Goal: Use online tool/utility: Use online tool/utility

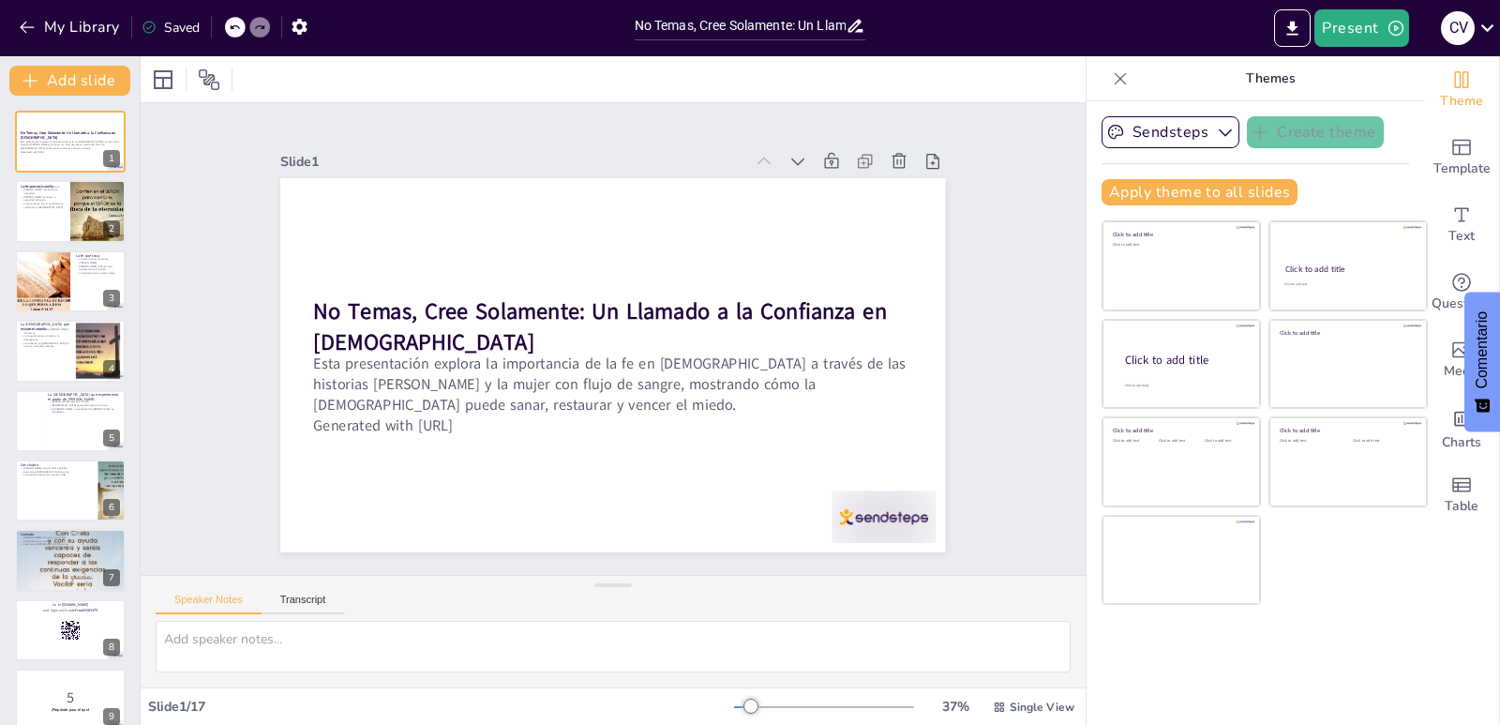
checkbox input "true"
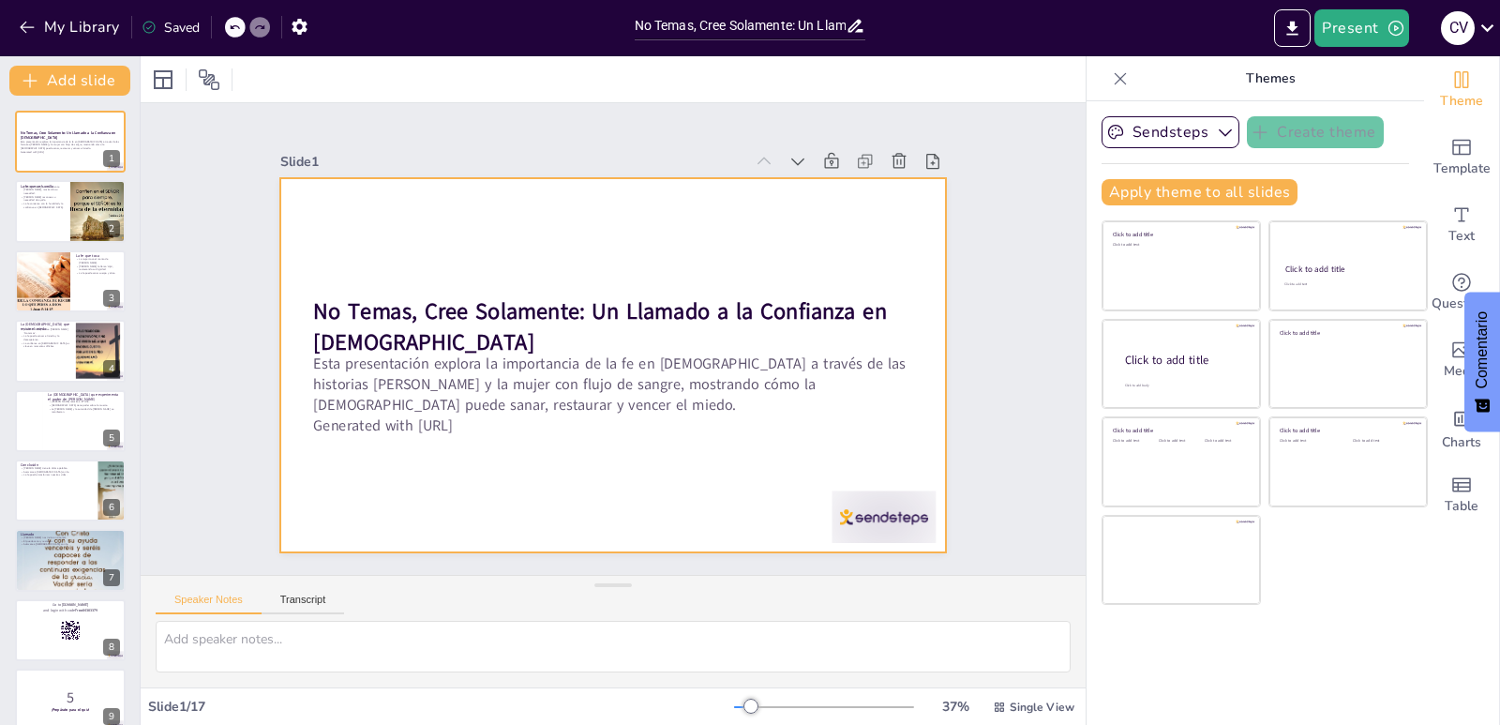
checkbox input "true"
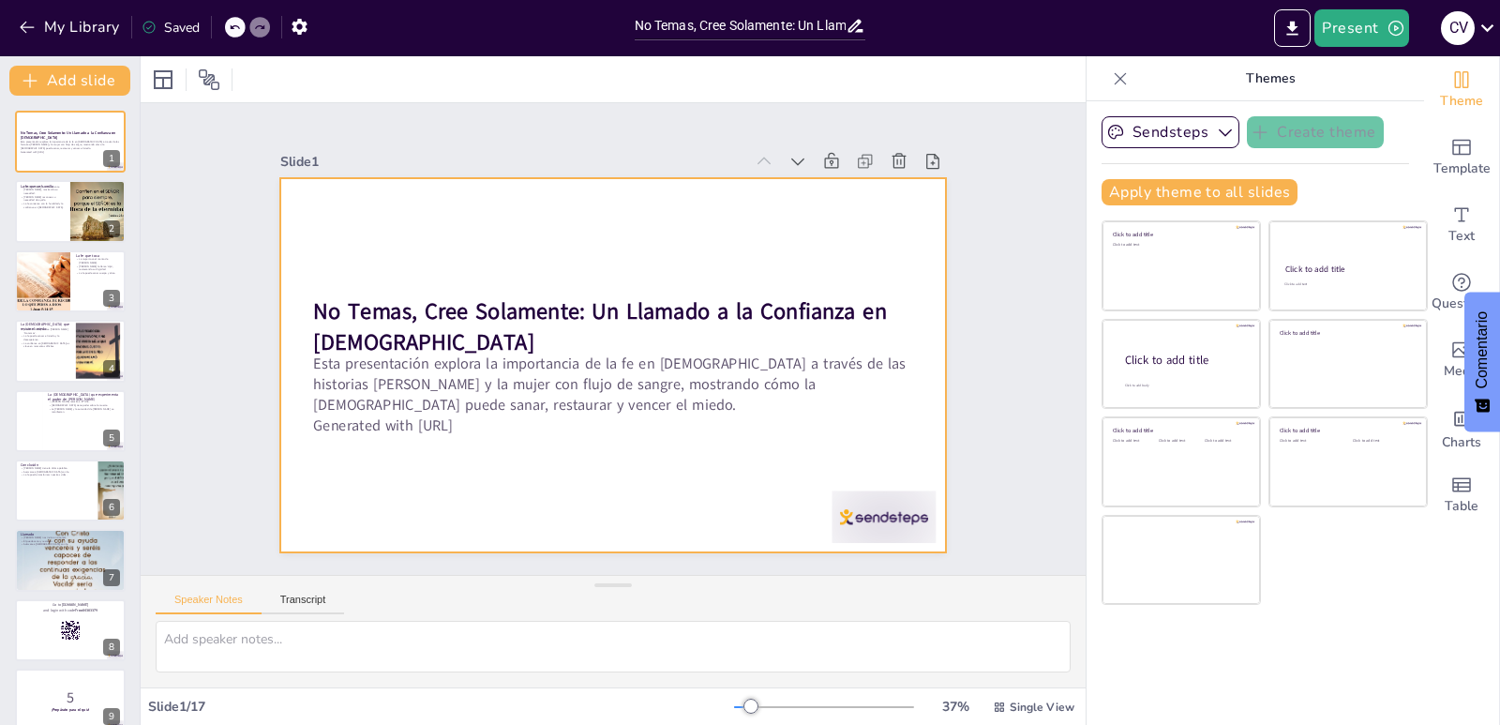
checkbox input "true"
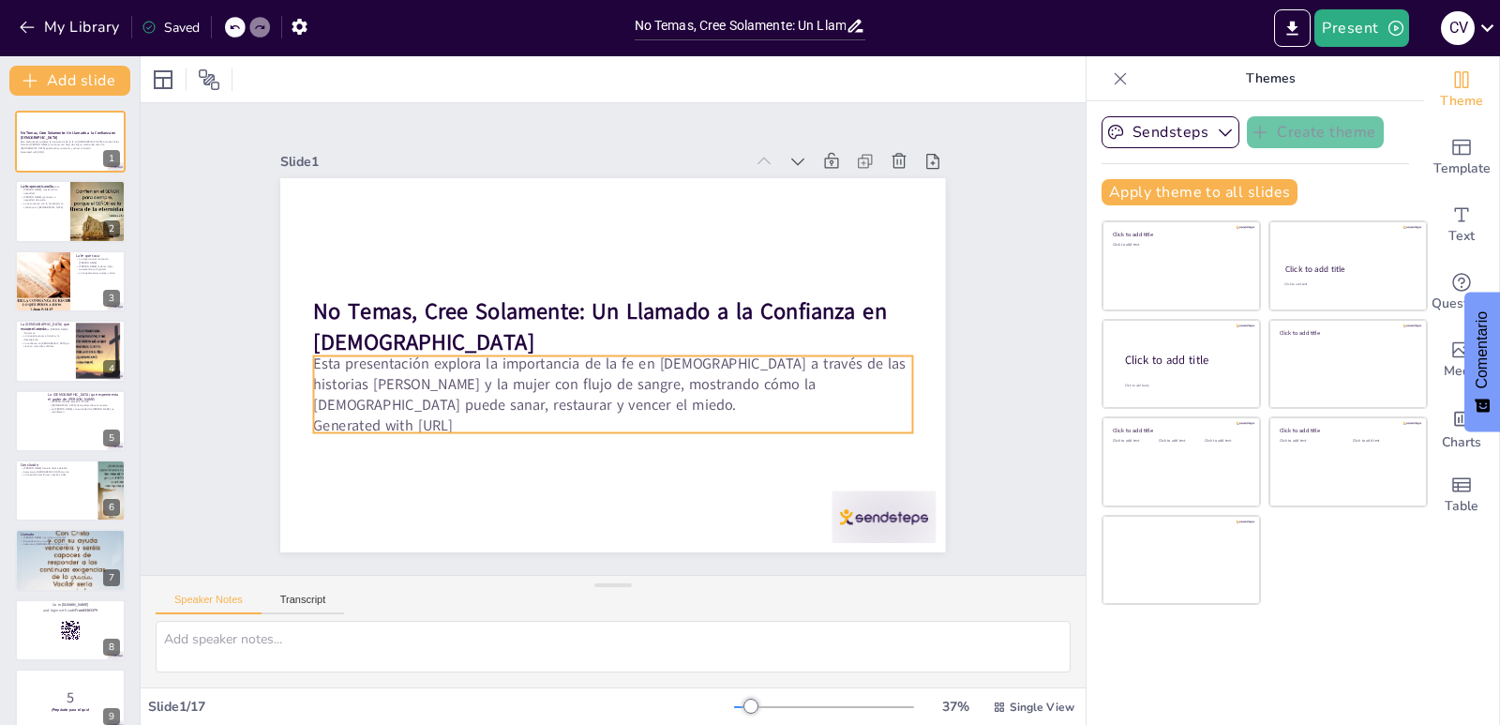
checkbox input "true"
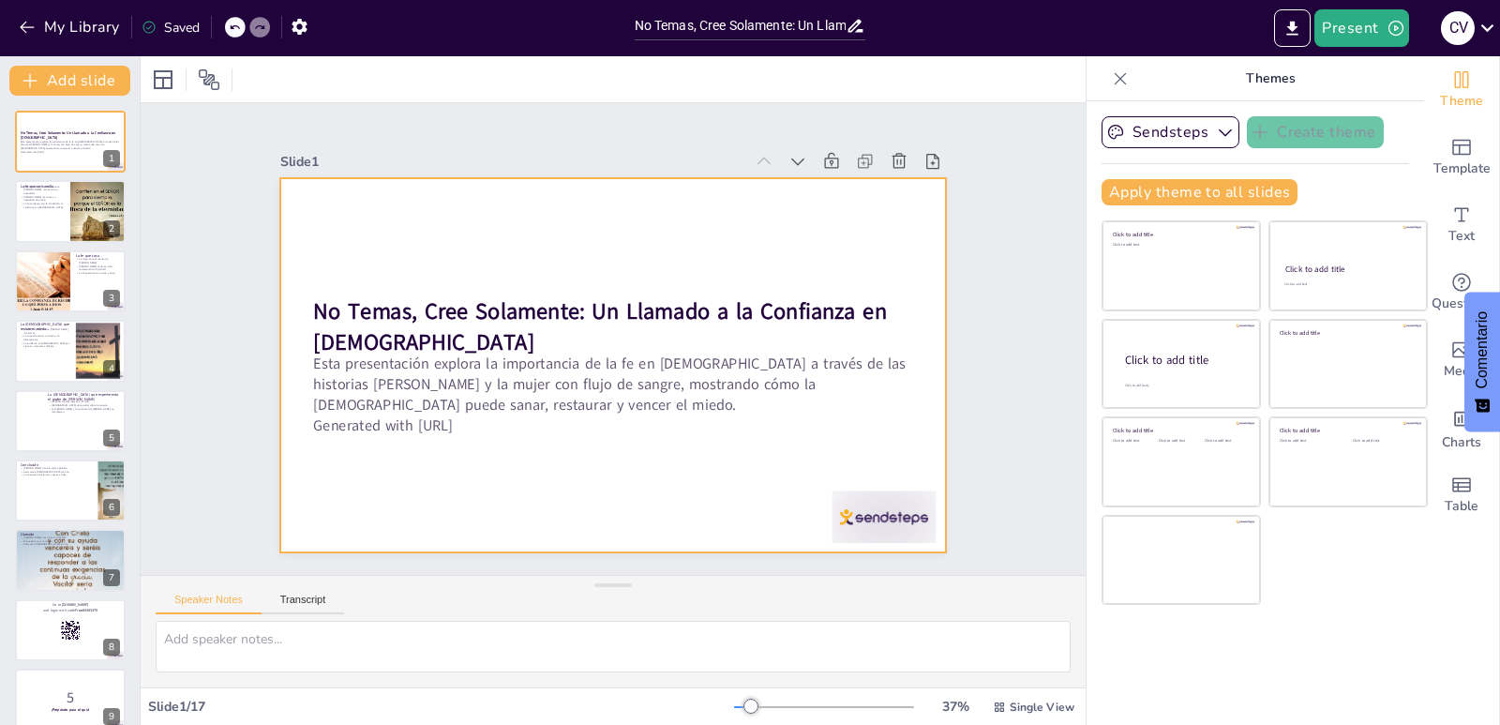
checkbox input "true"
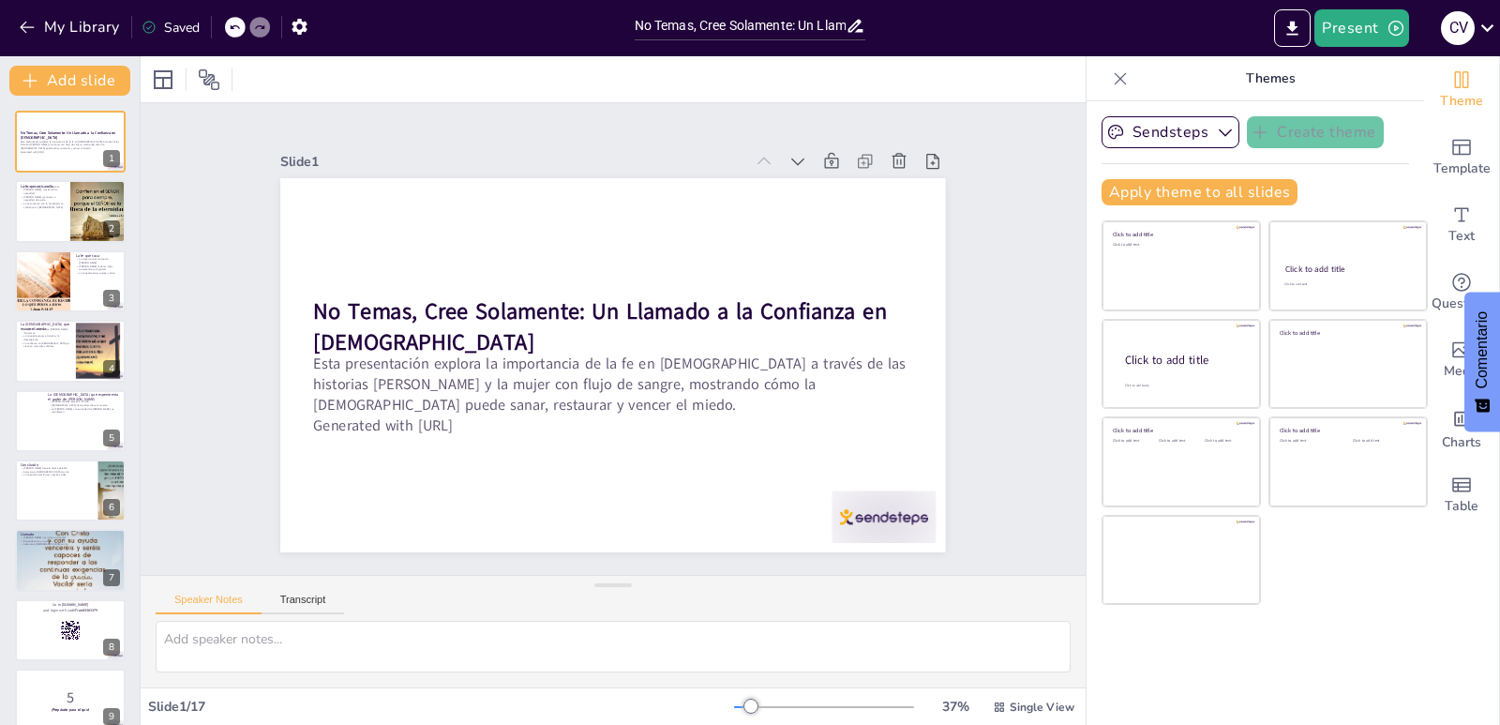
checkbox input "true"
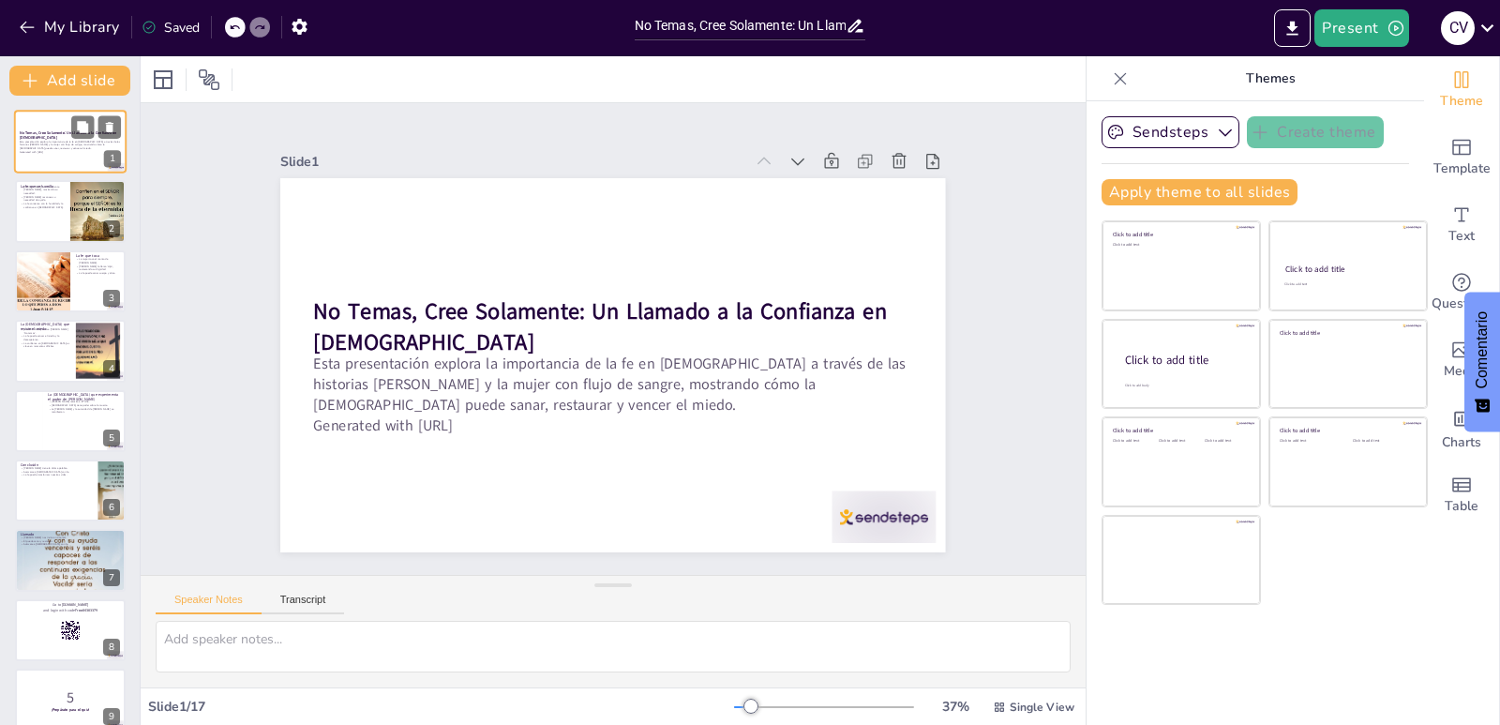
checkbox input "true"
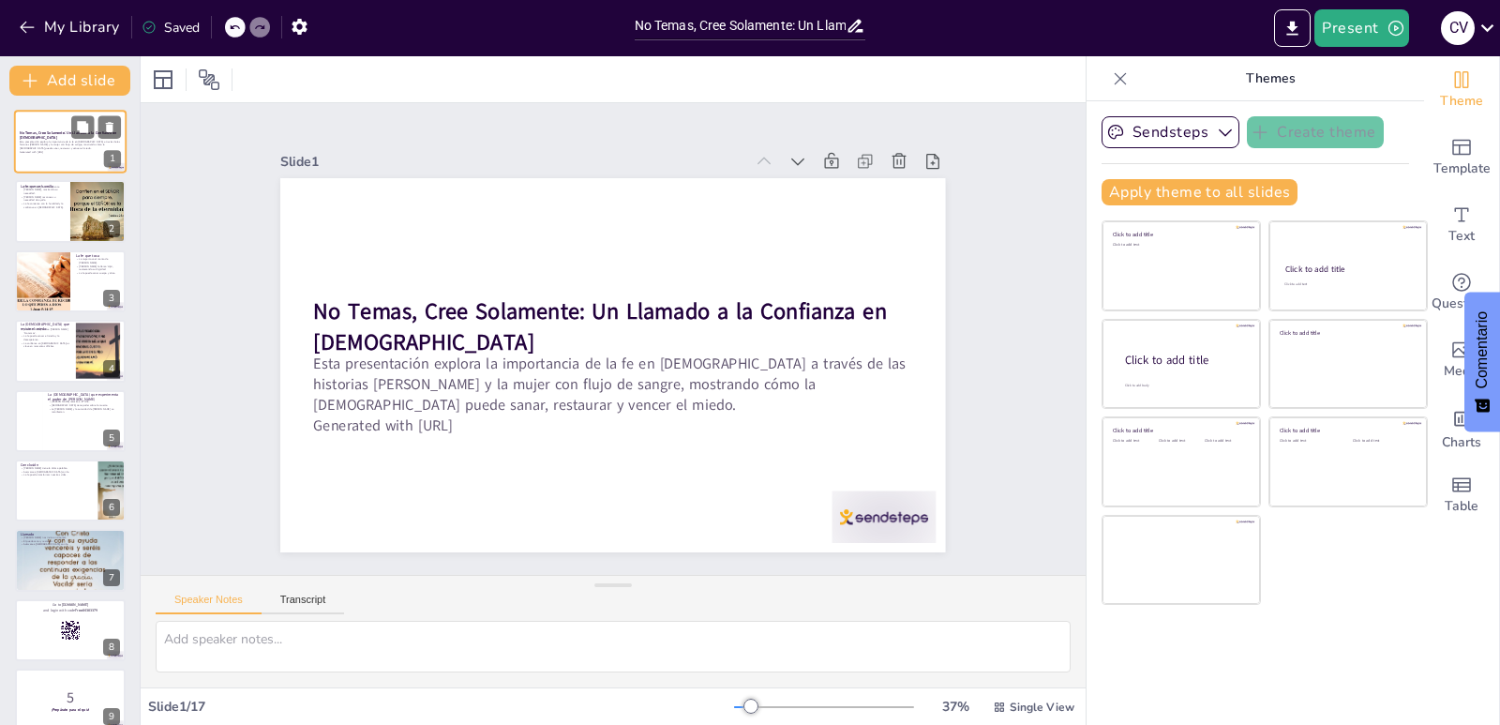
checkbox input "true"
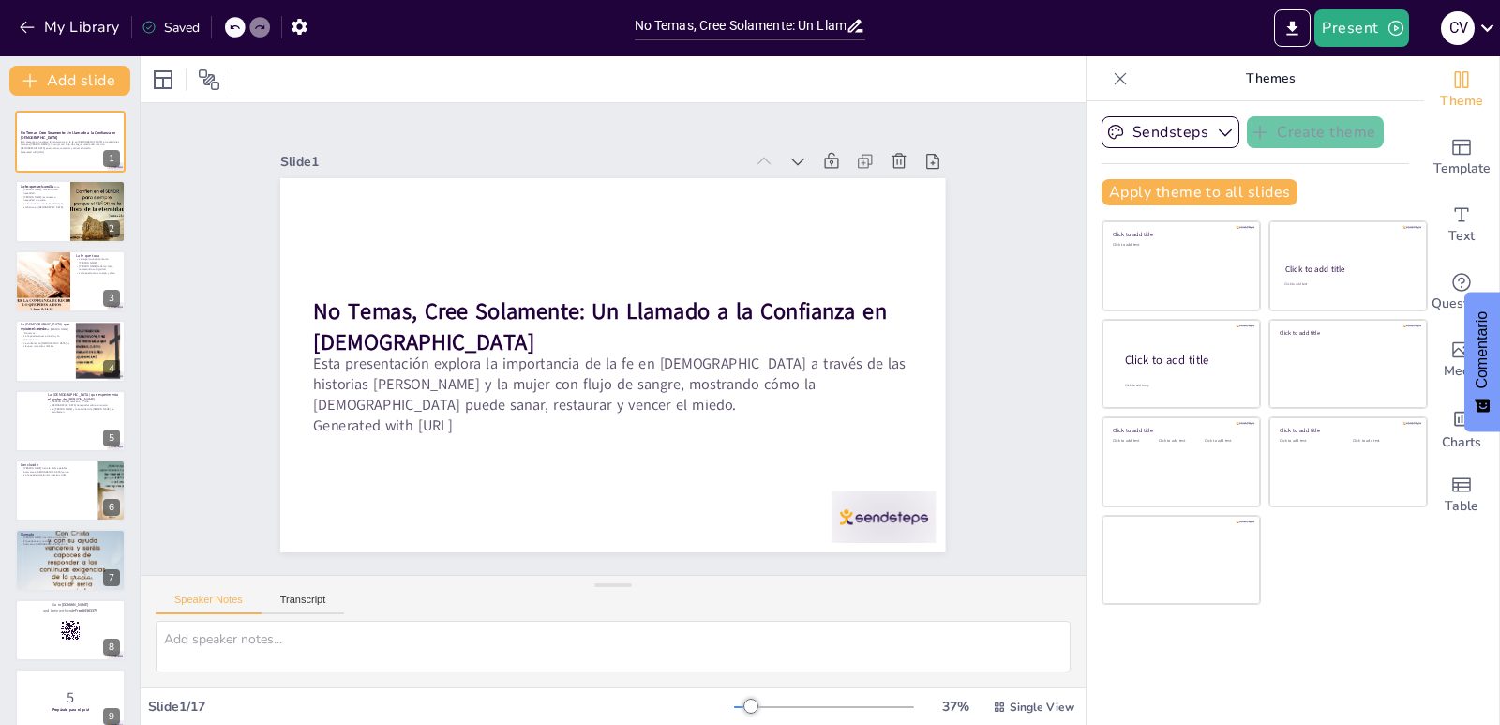
checkbox input "true"
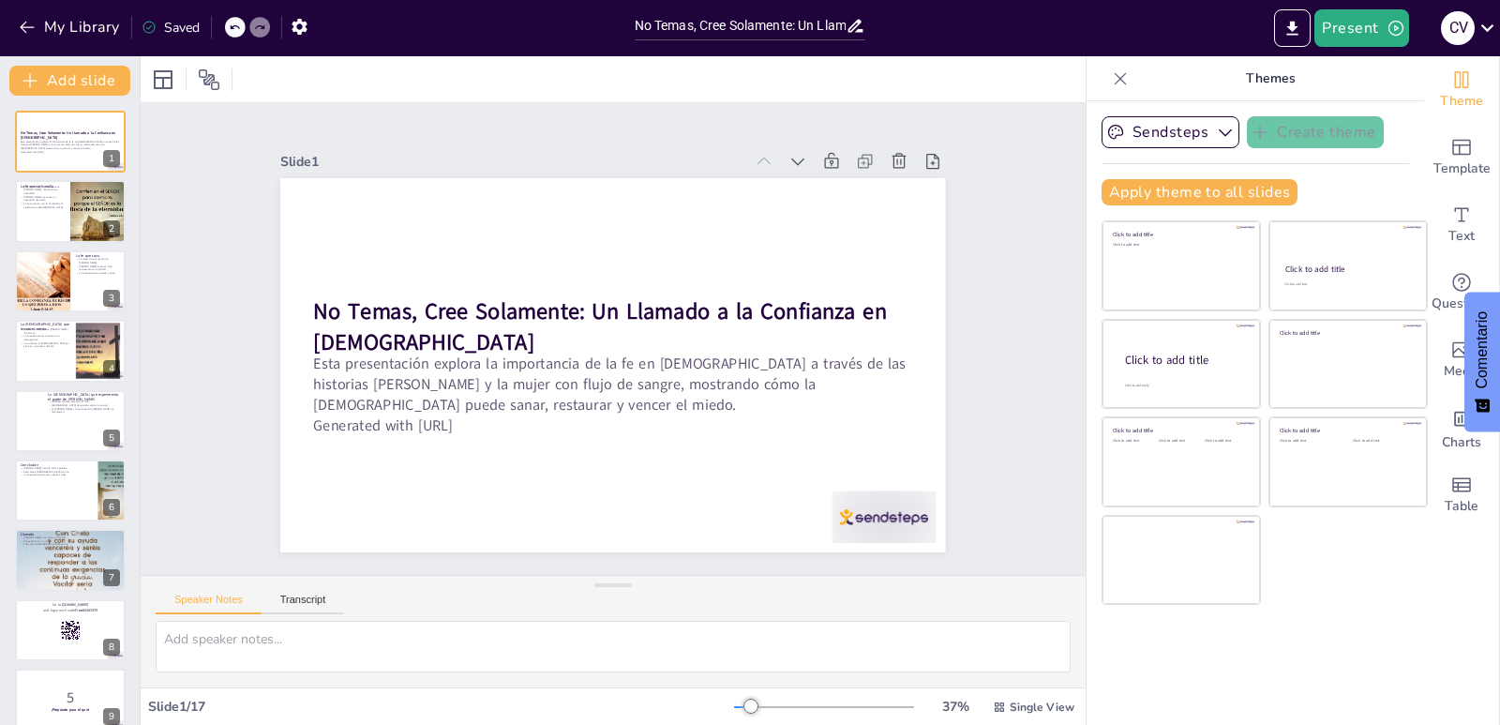
checkbox input "true"
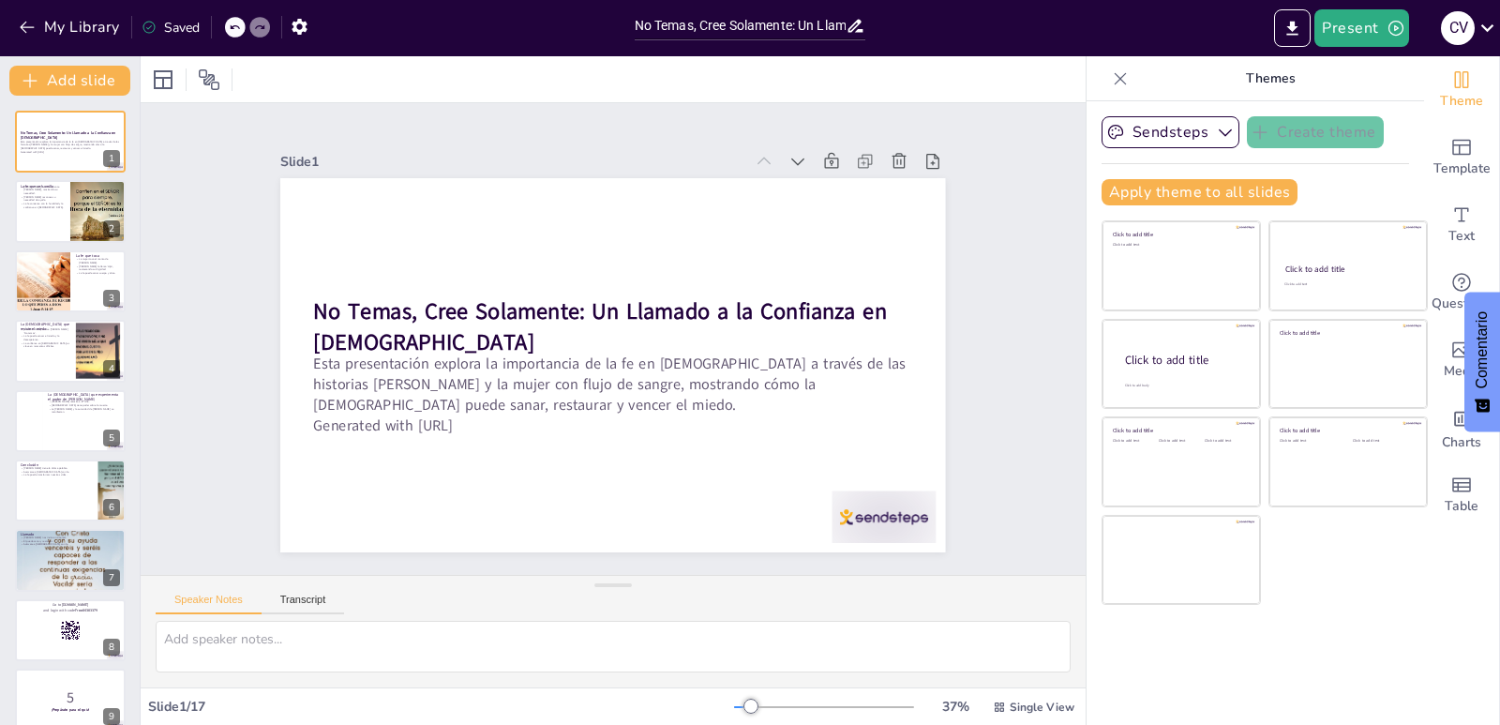
checkbox input "true"
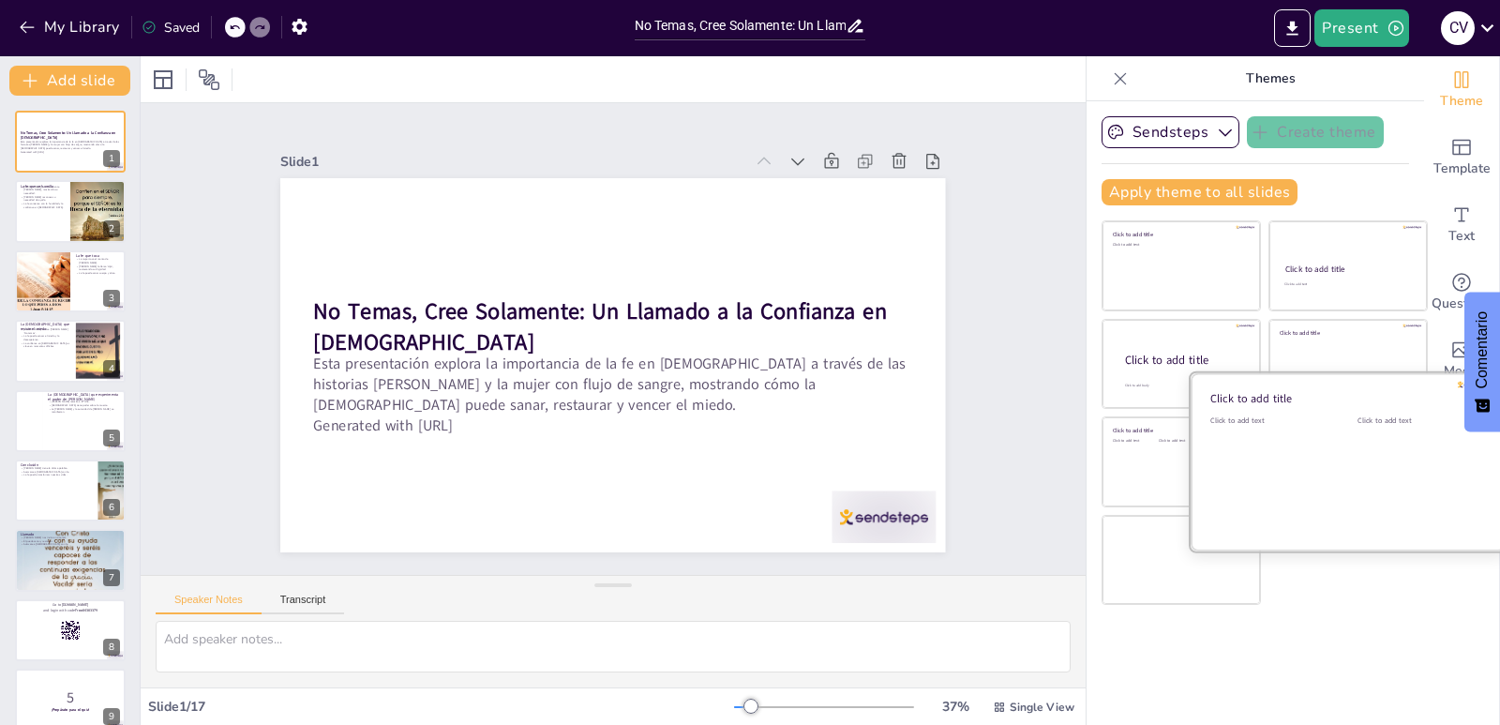
checkbox input "true"
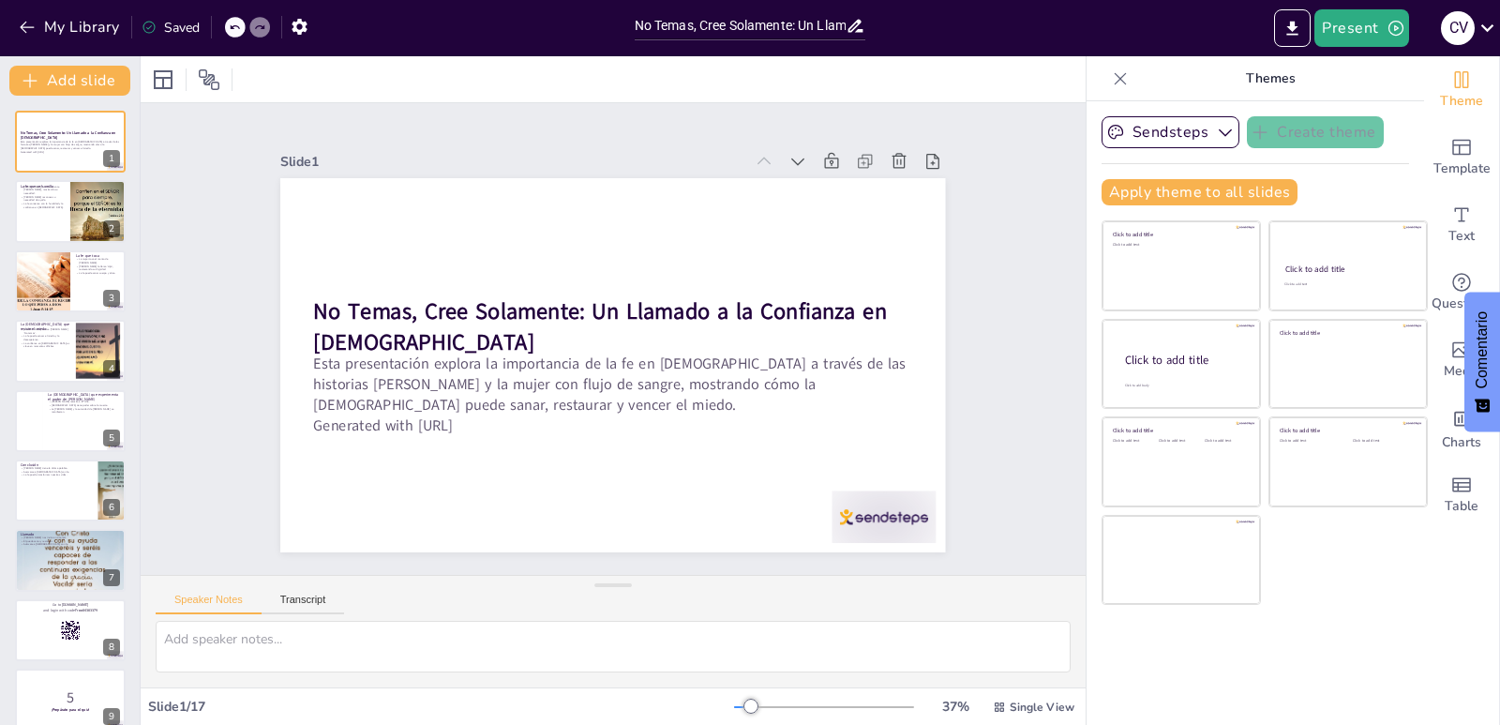
checkbox input "true"
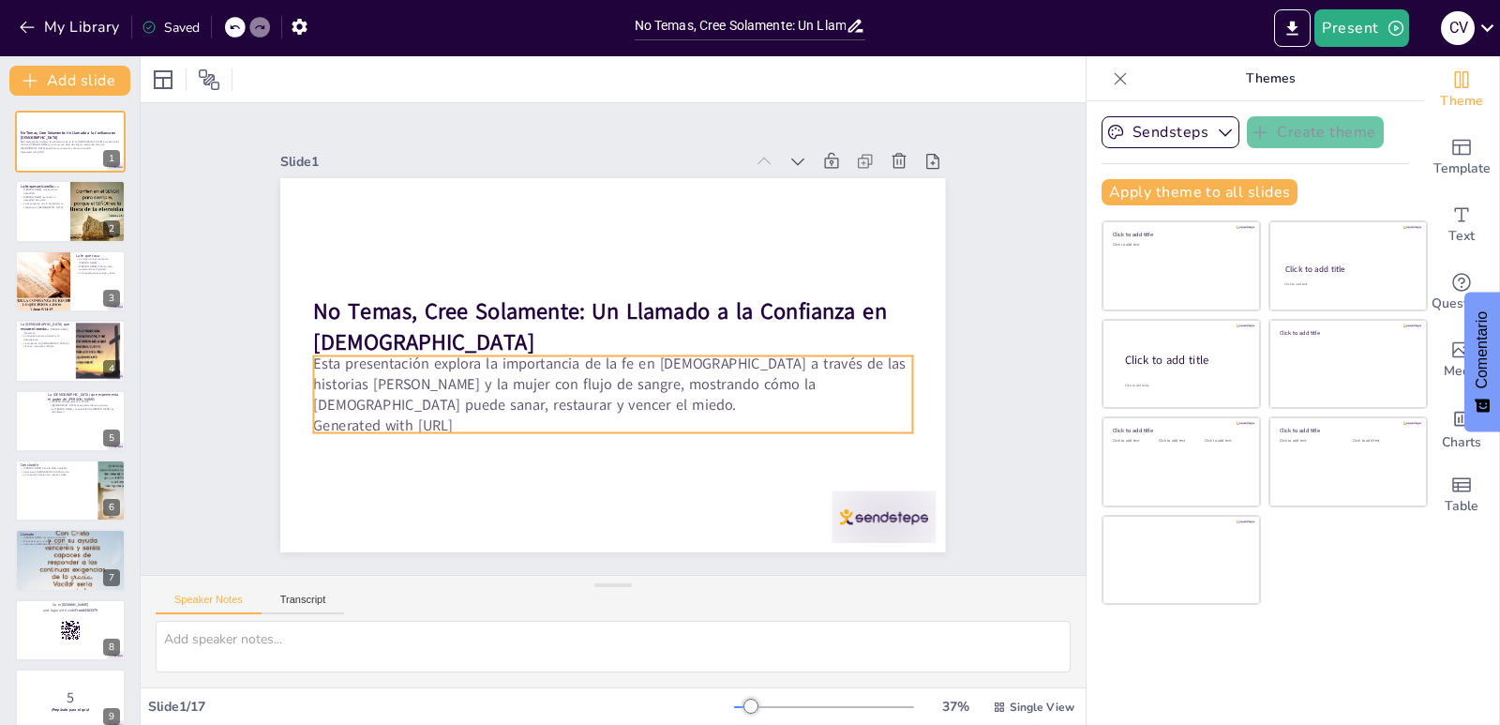
checkbox input "true"
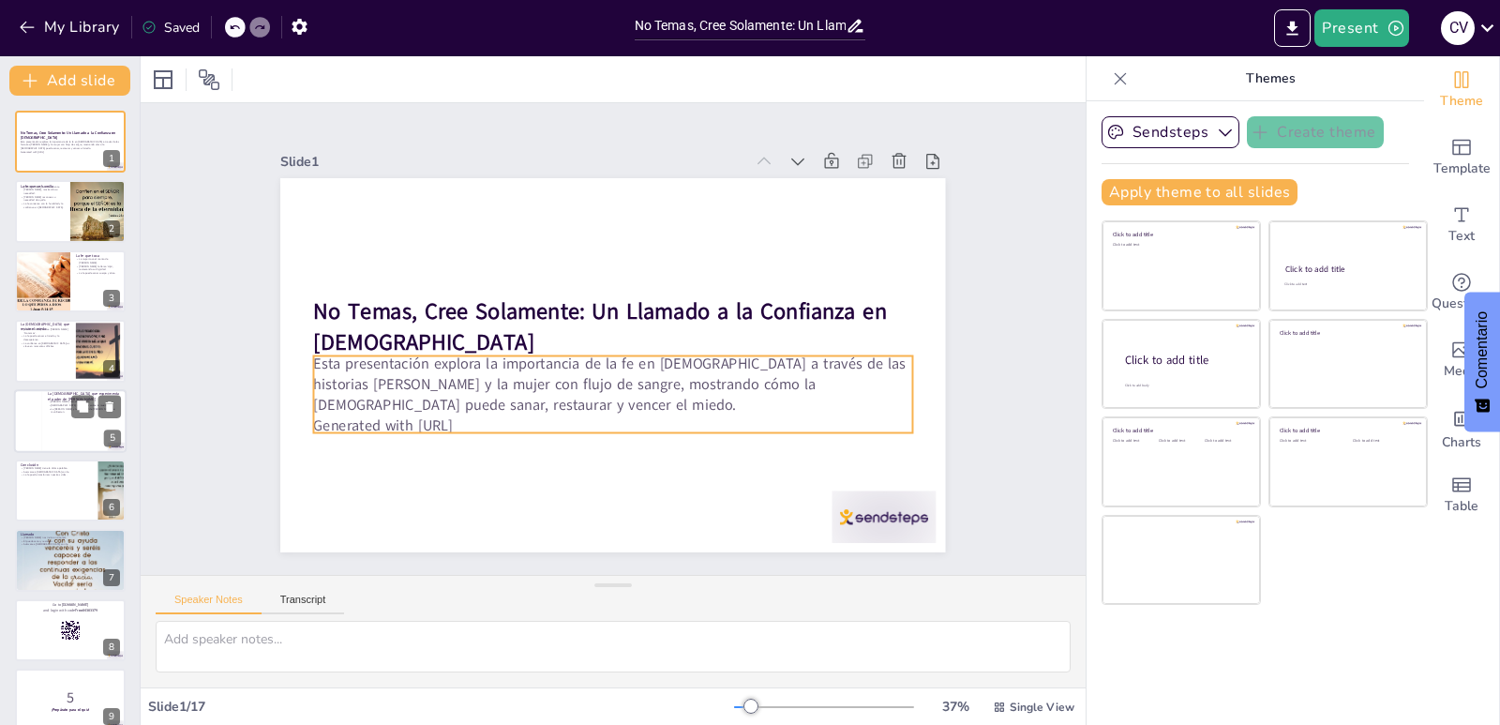
checkbox input "true"
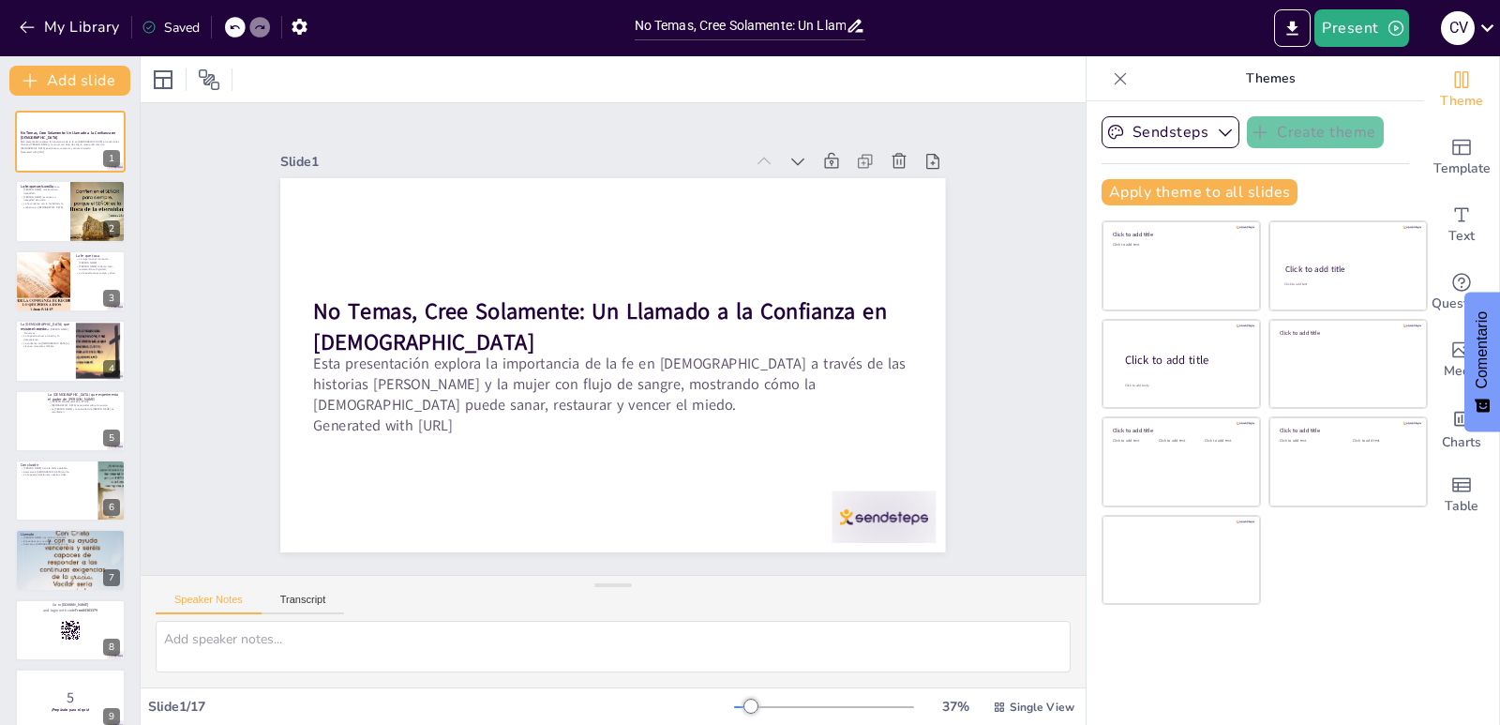
checkbox input "true"
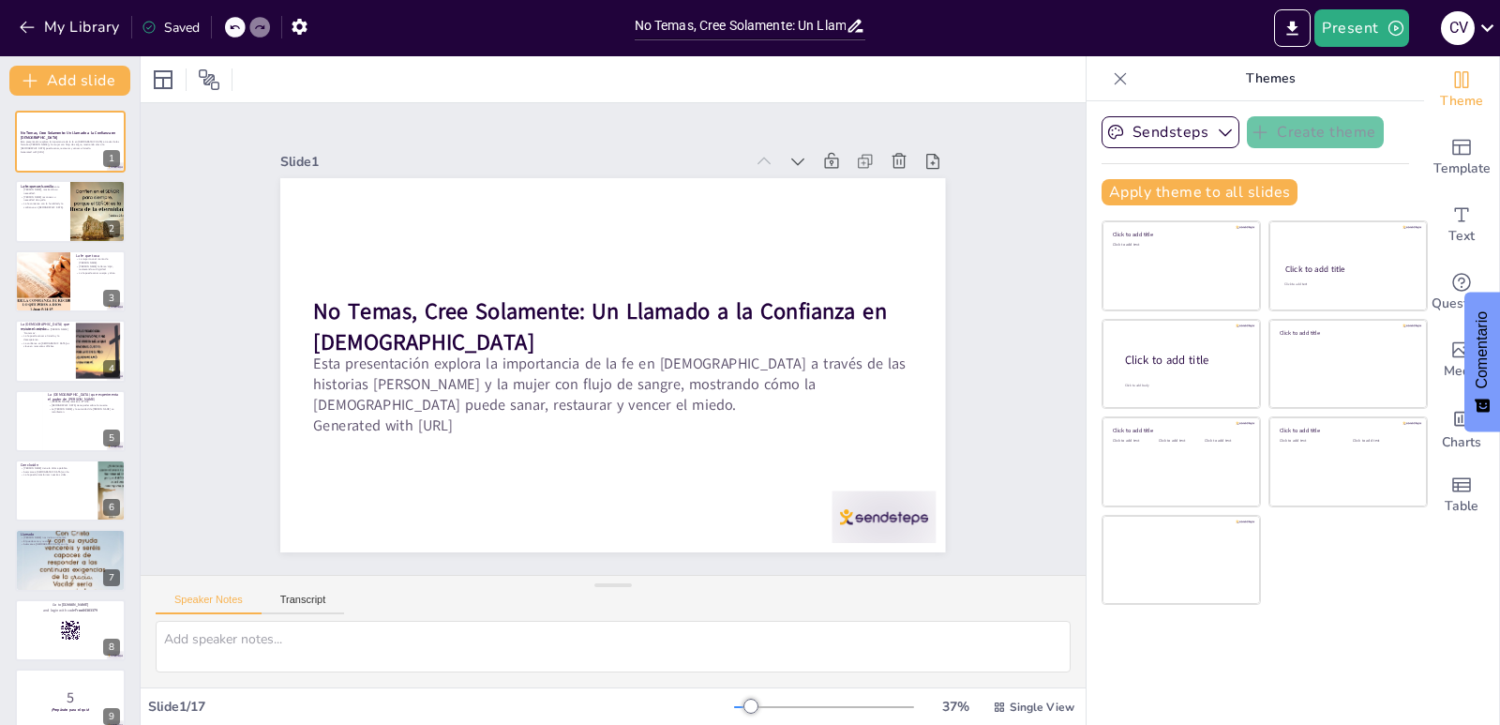
scroll to position [420, 0]
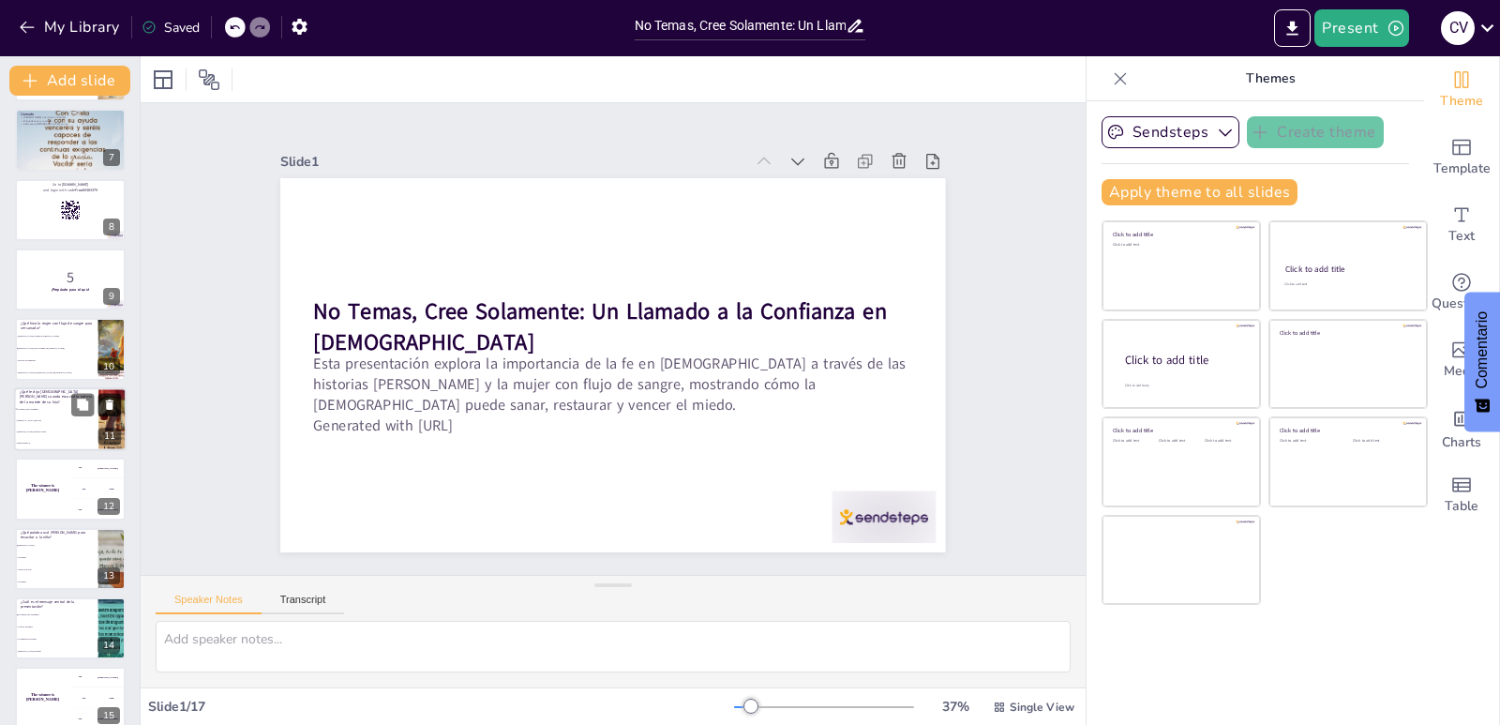
checkbox input "true"
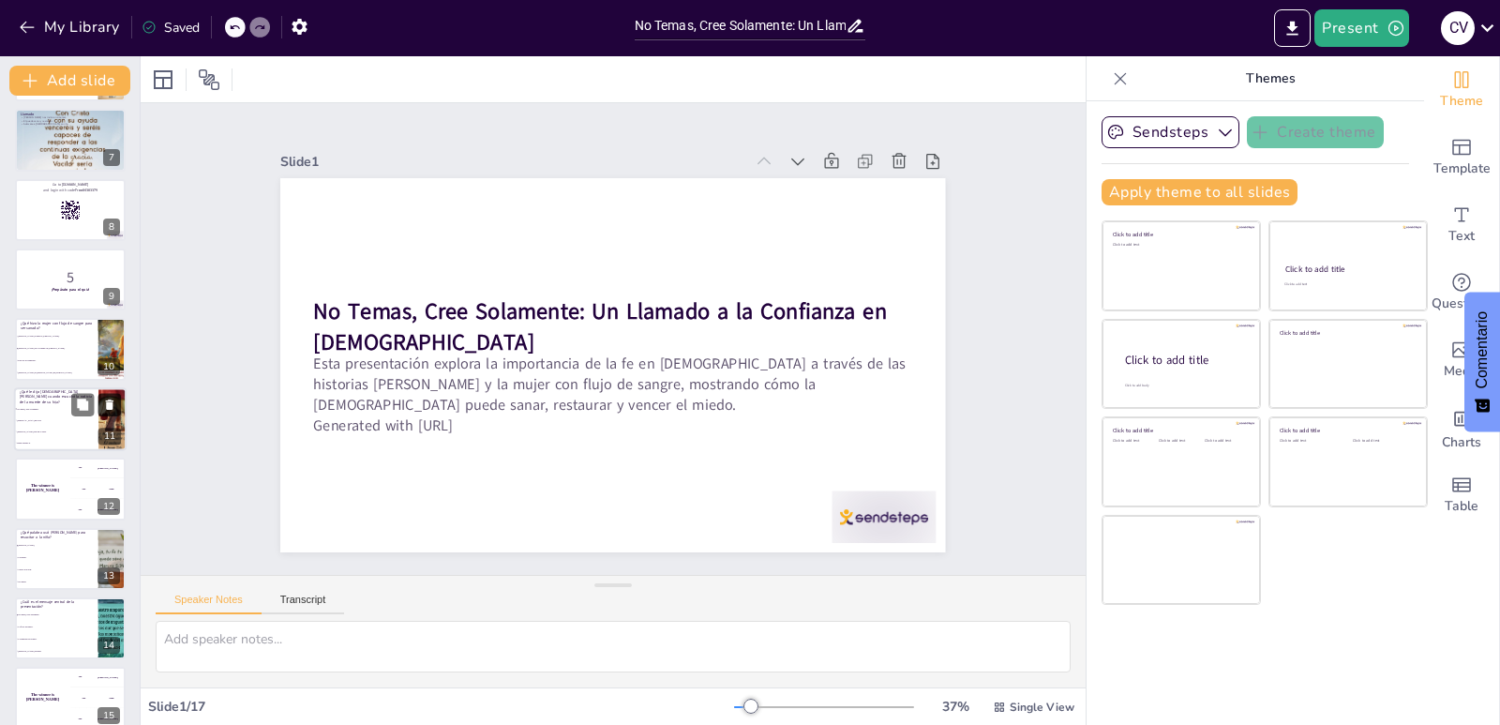
checkbox input "true"
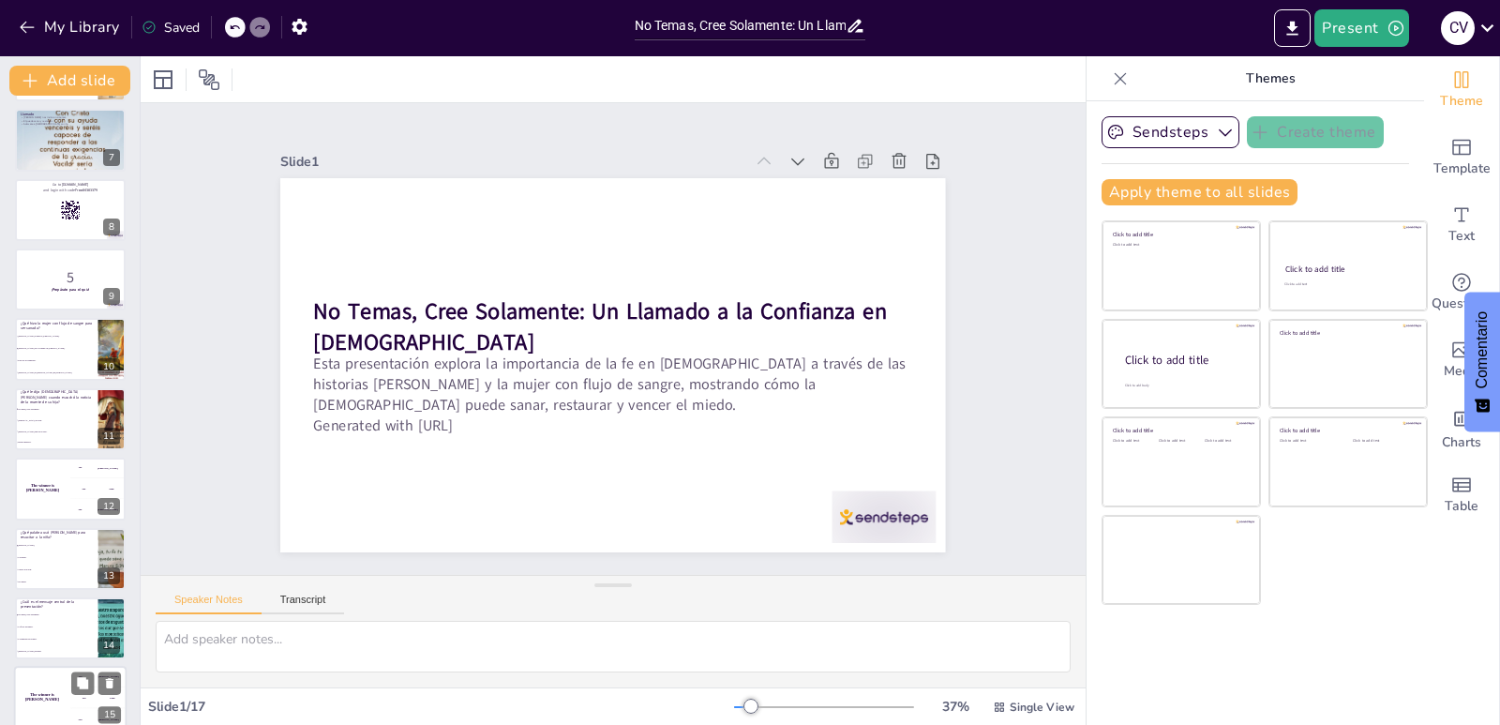
checkbox input "true"
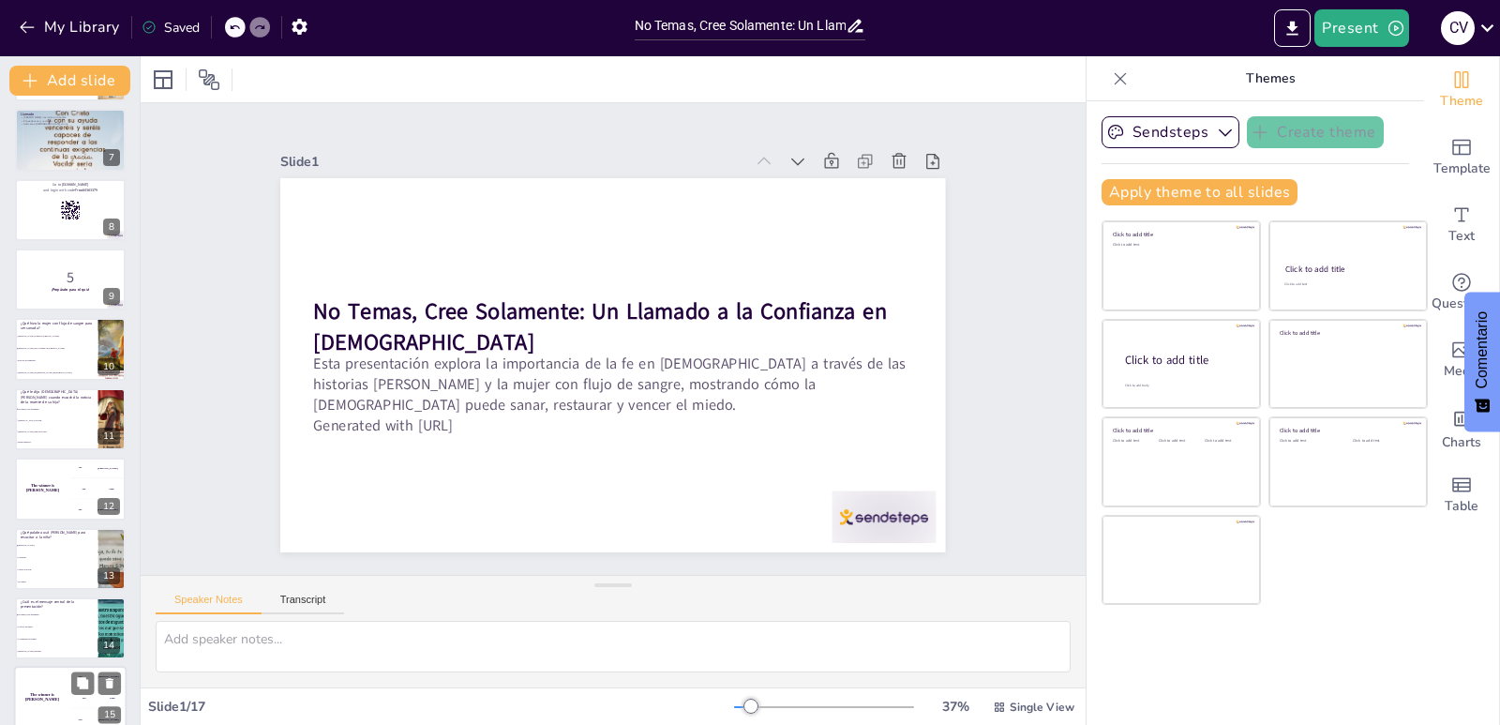
scroll to position [579, 0]
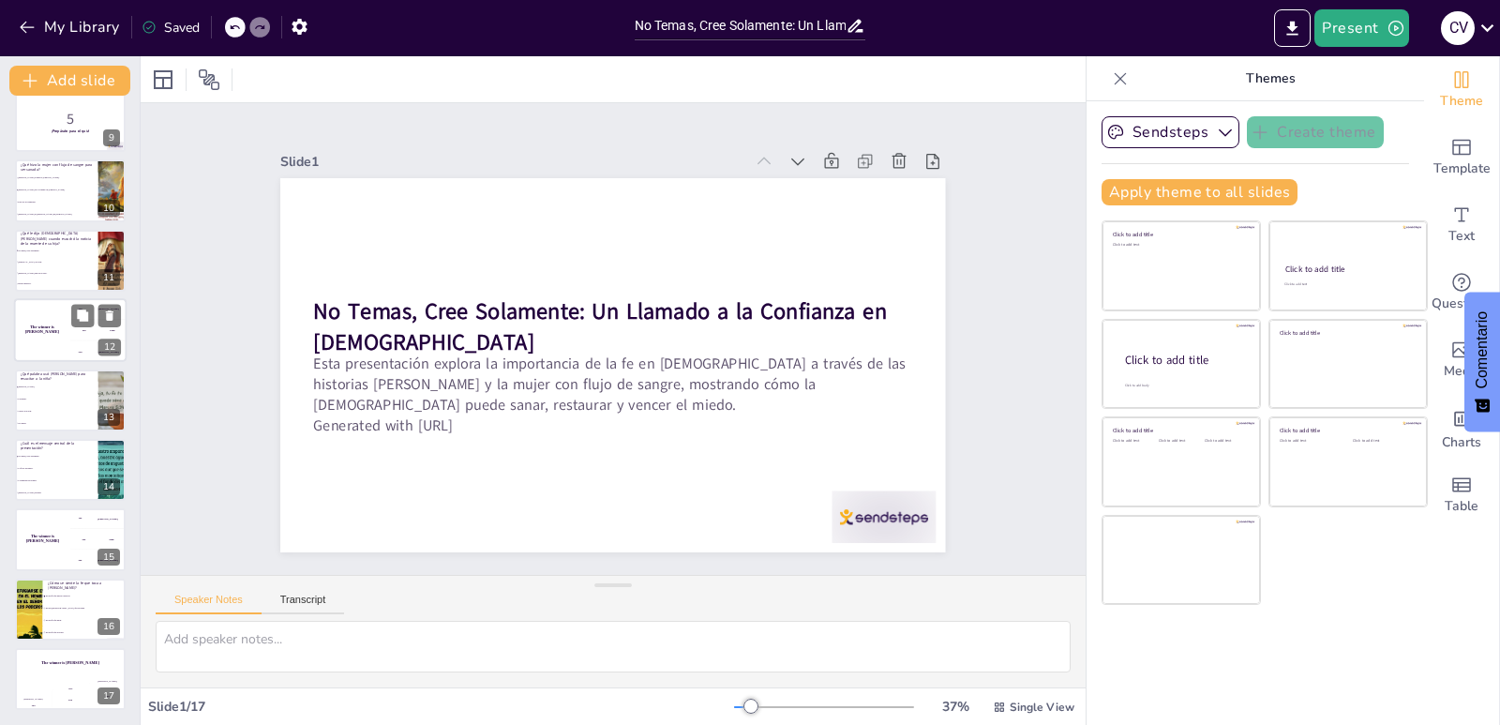
checkbox input "true"
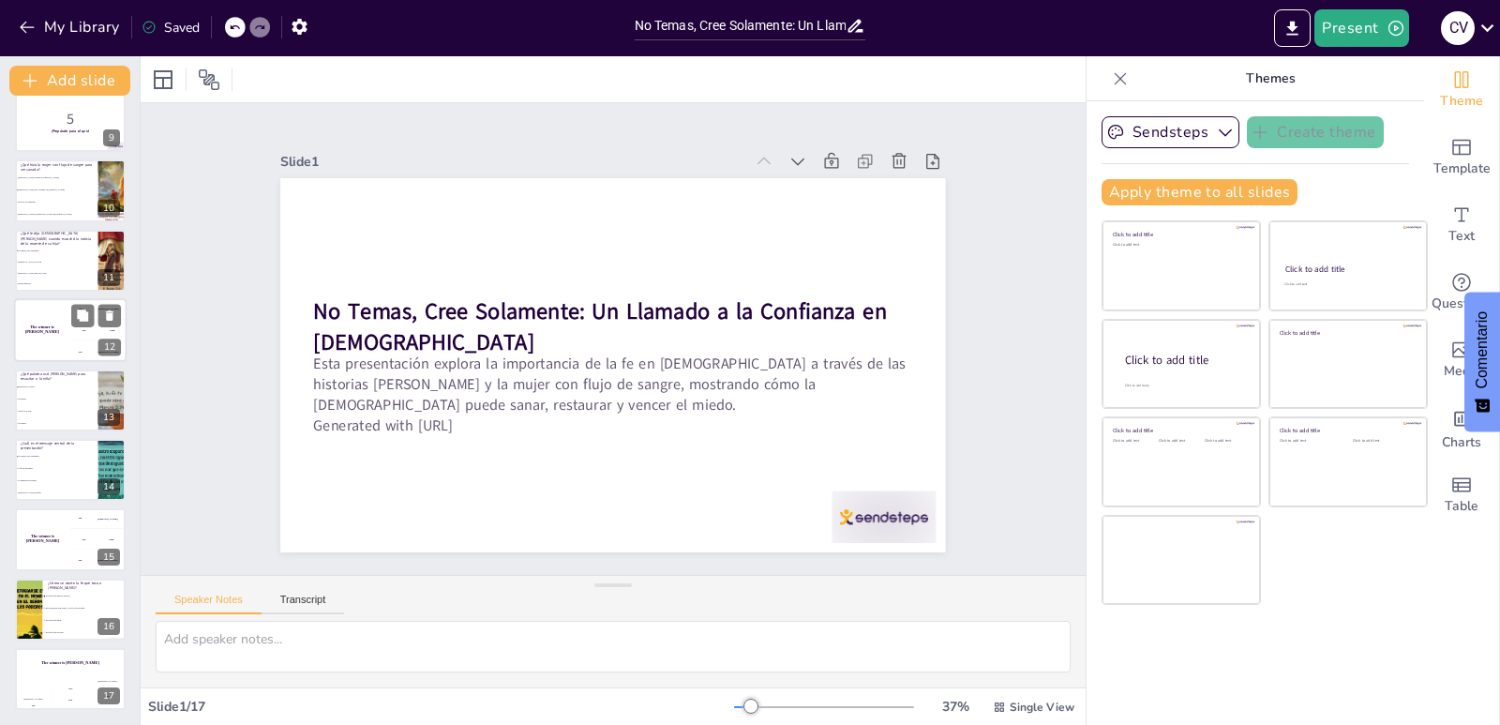
checkbox input "true"
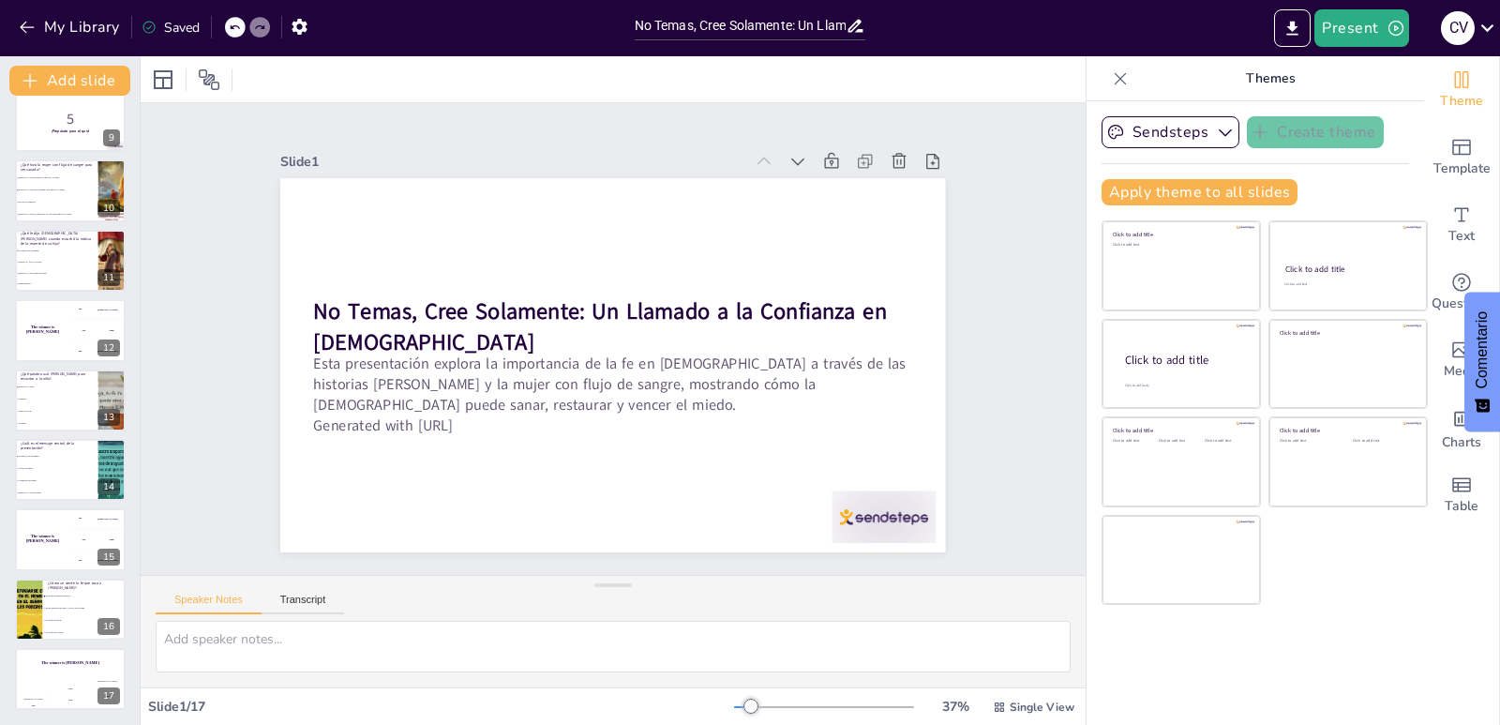
checkbox input "true"
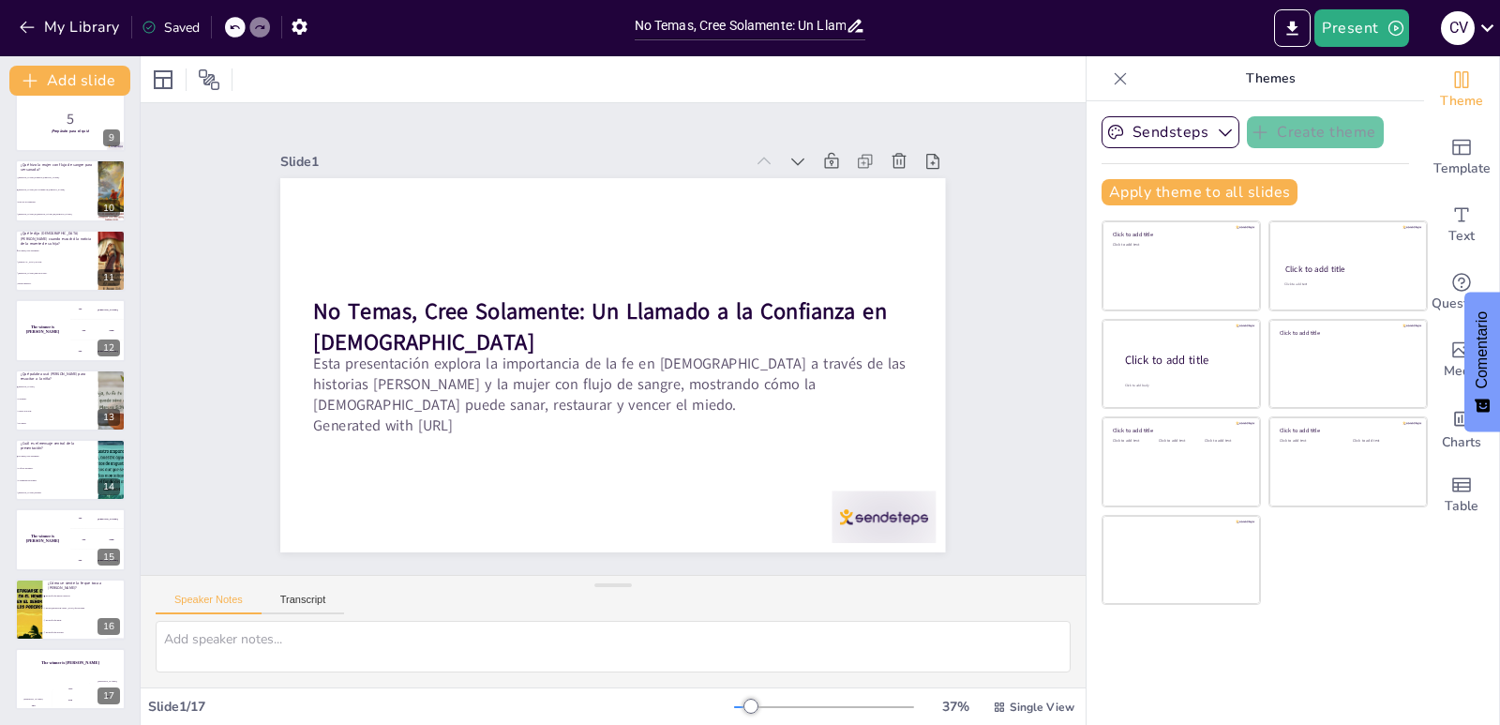
checkbox input "true"
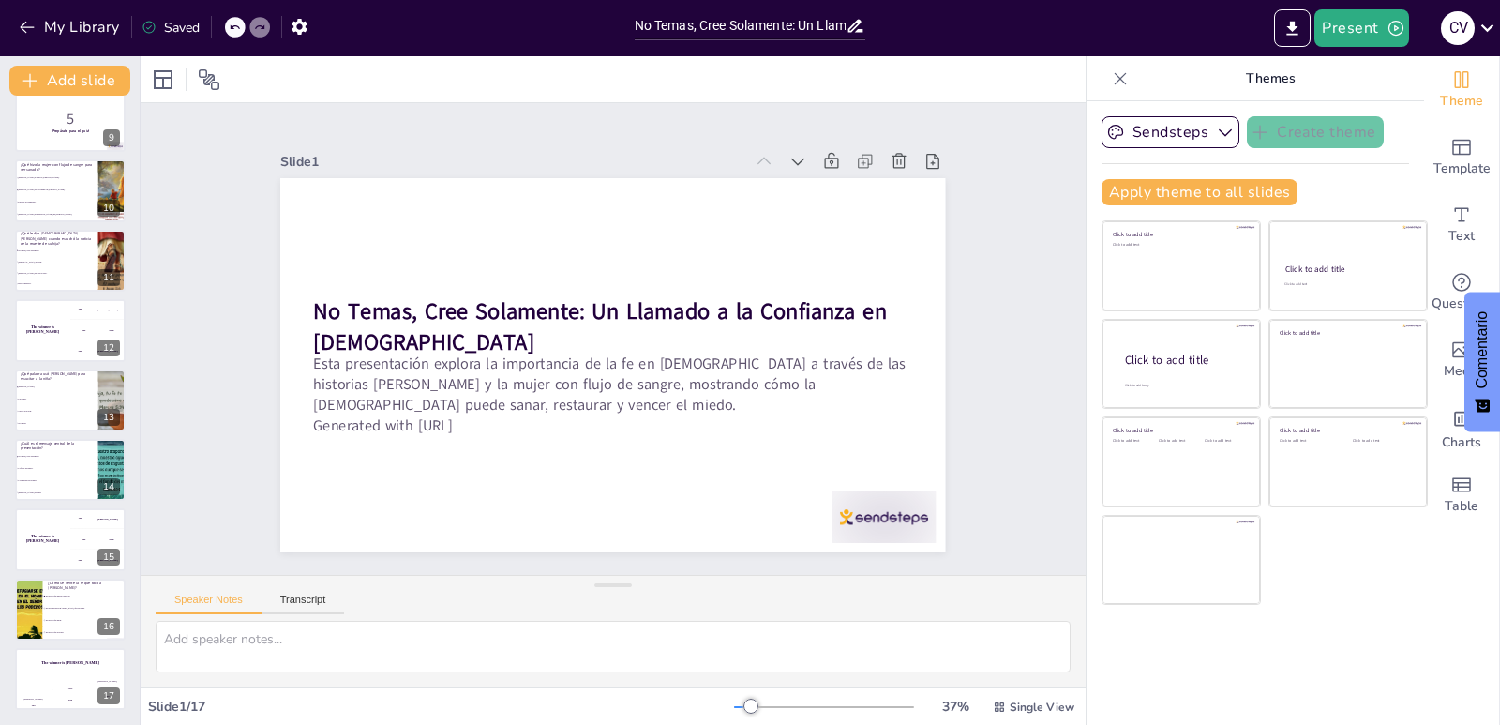
scroll to position [297, 0]
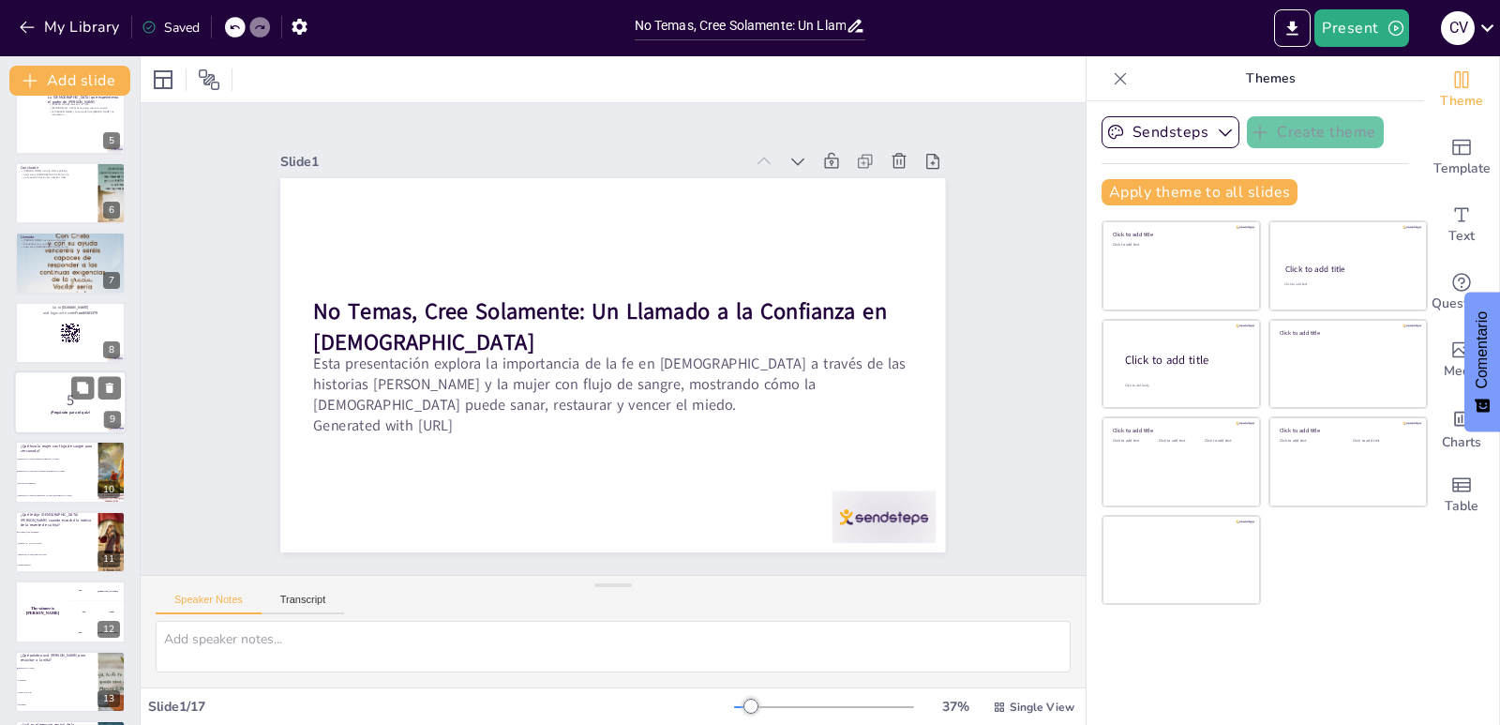
checkbox input "true"
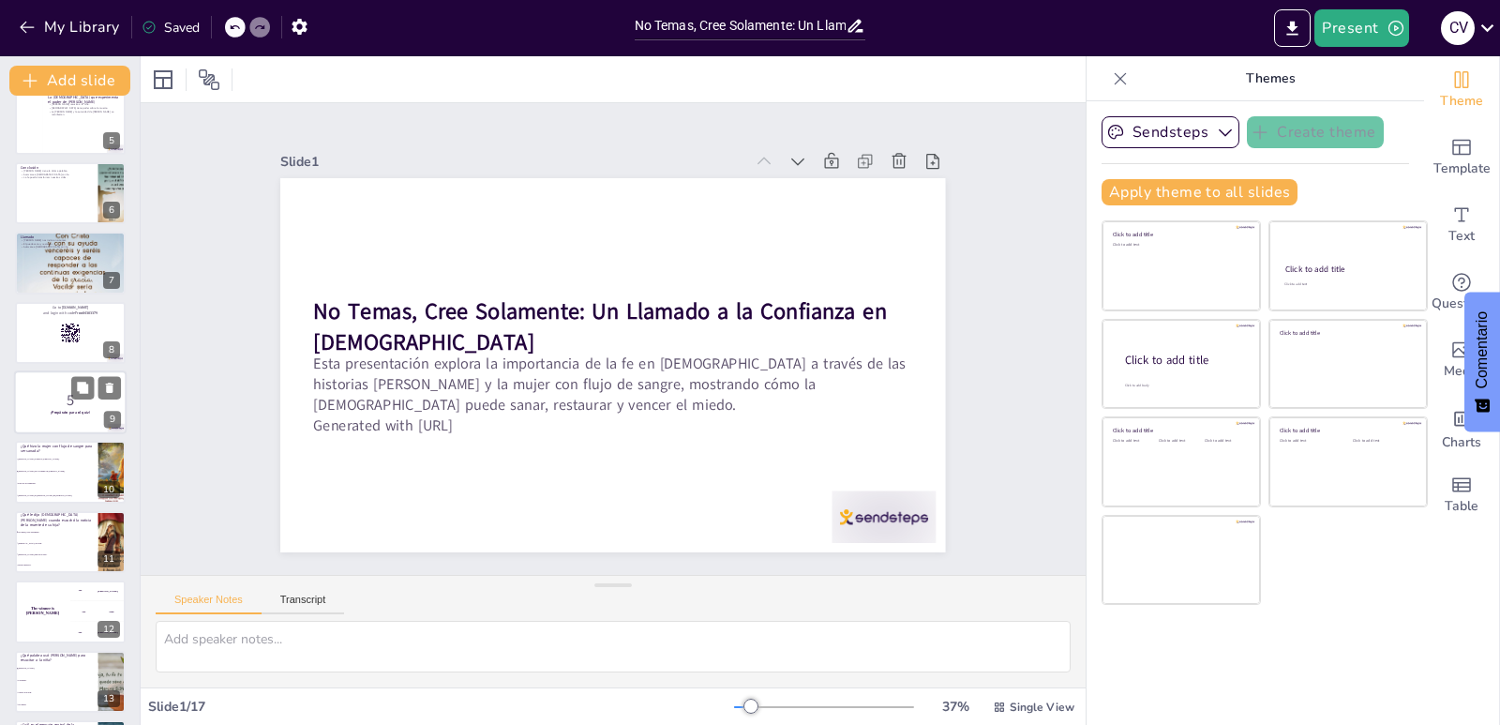
checkbox input "true"
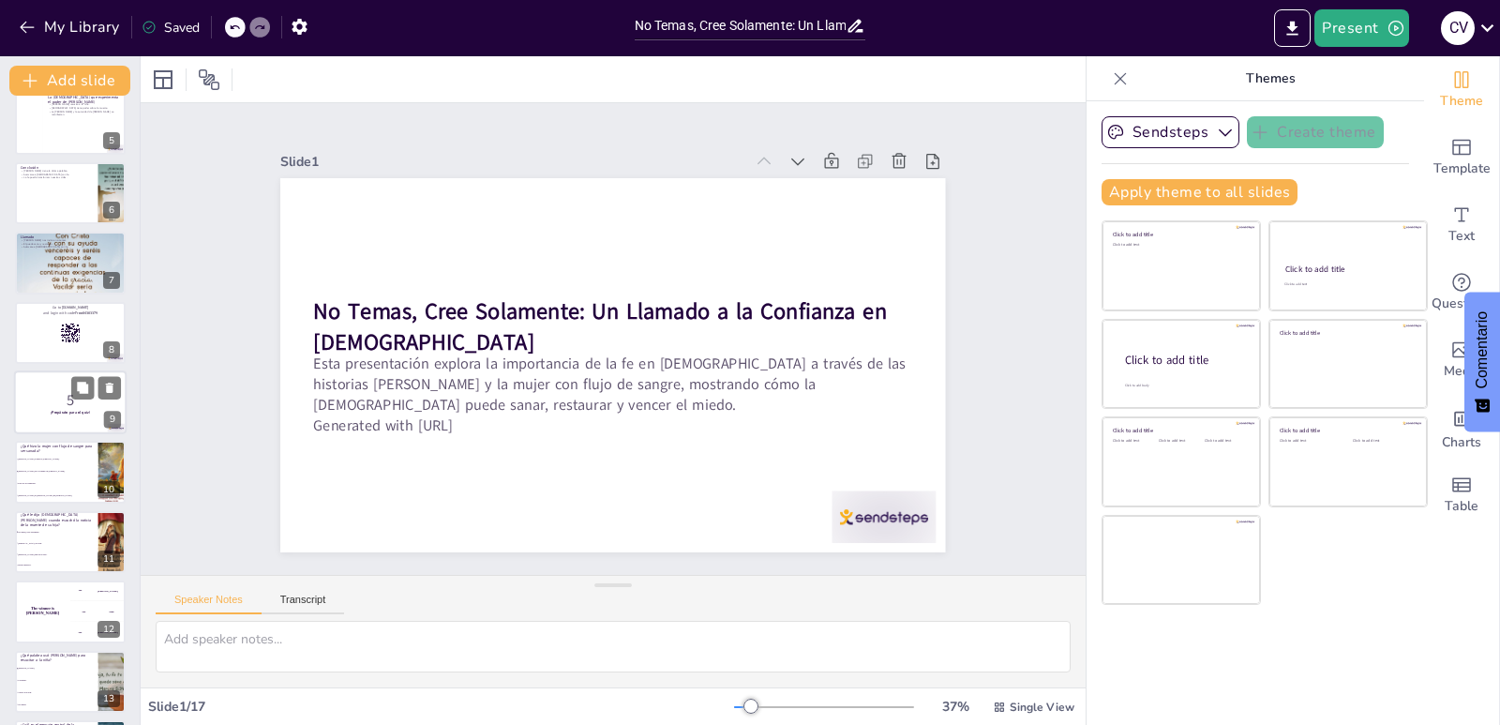
click at [50, 399] on p "5" at bounding box center [70, 400] width 101 height 21
checkbox input "true"
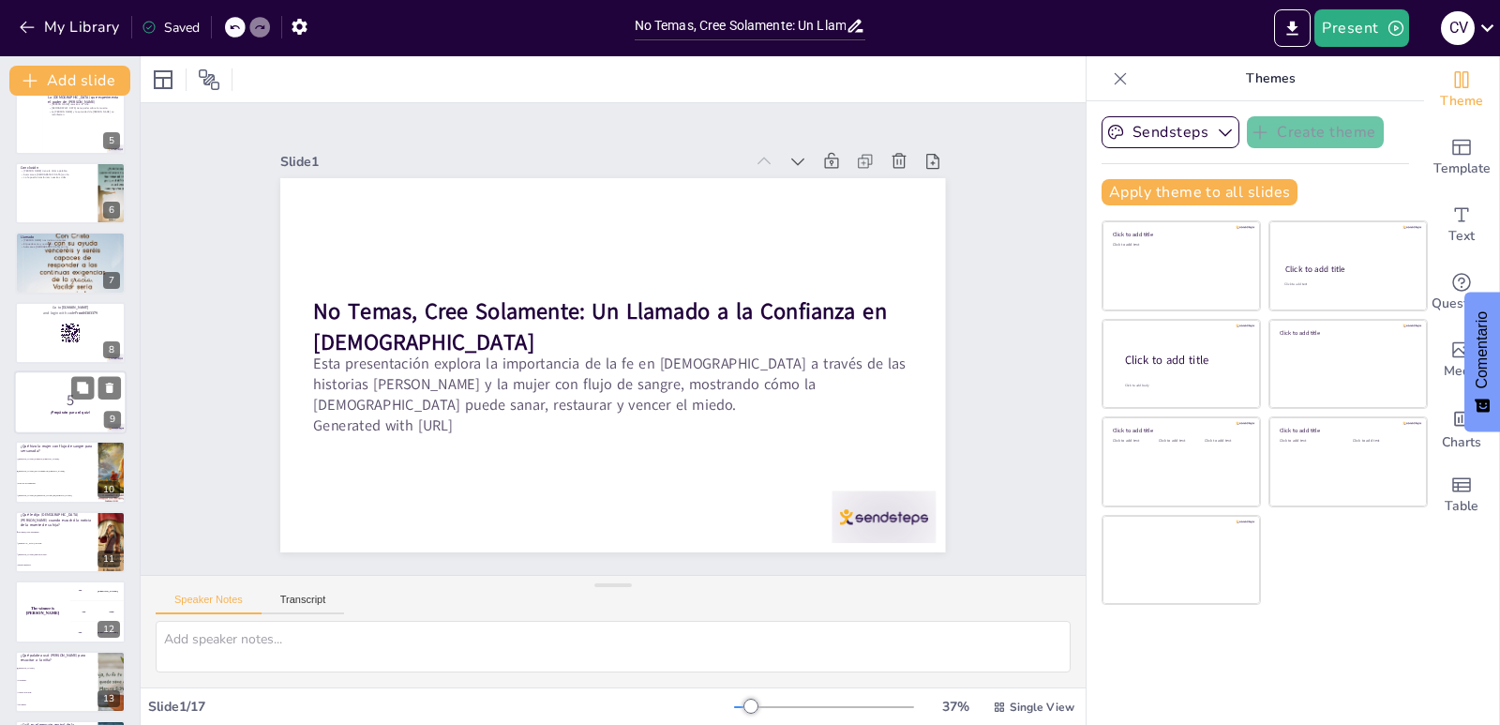
checkbox input "true"
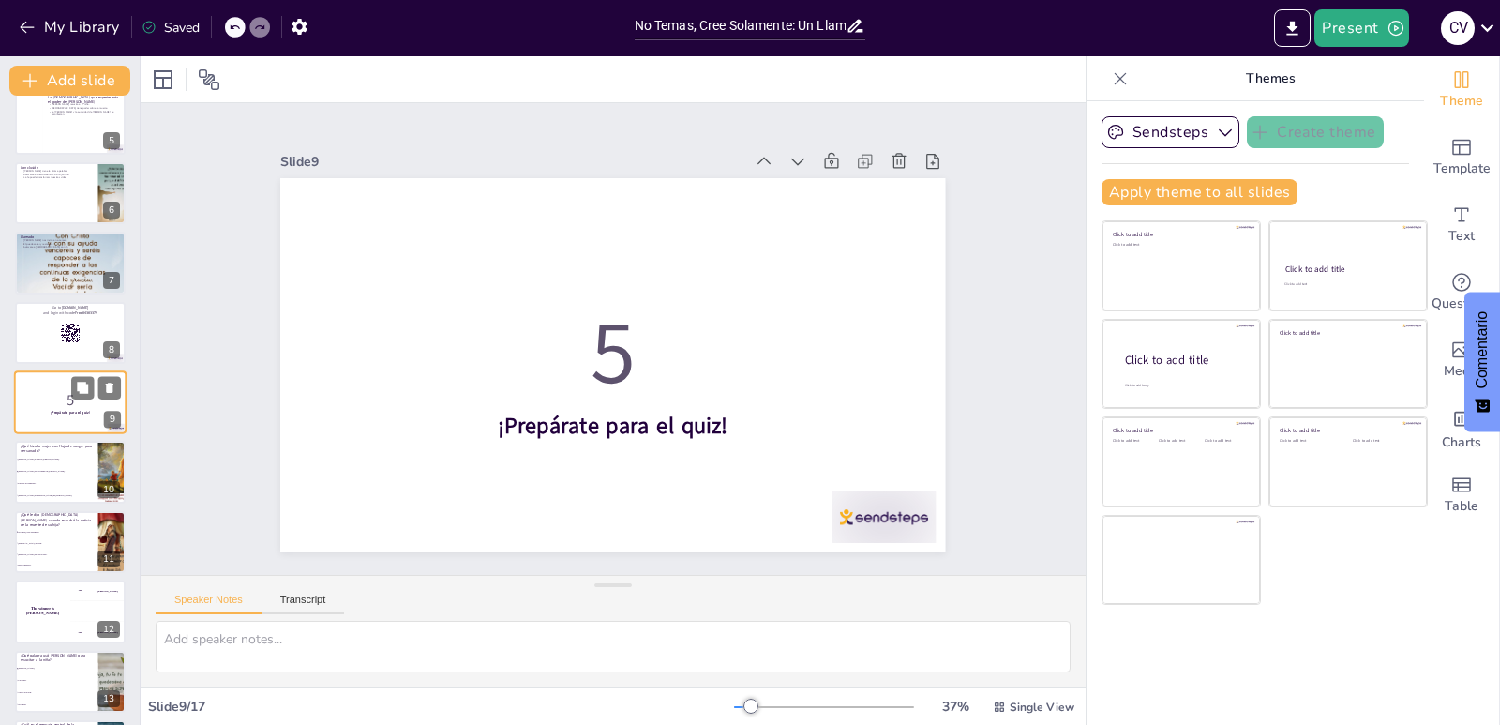
scroll to position [290, 0]
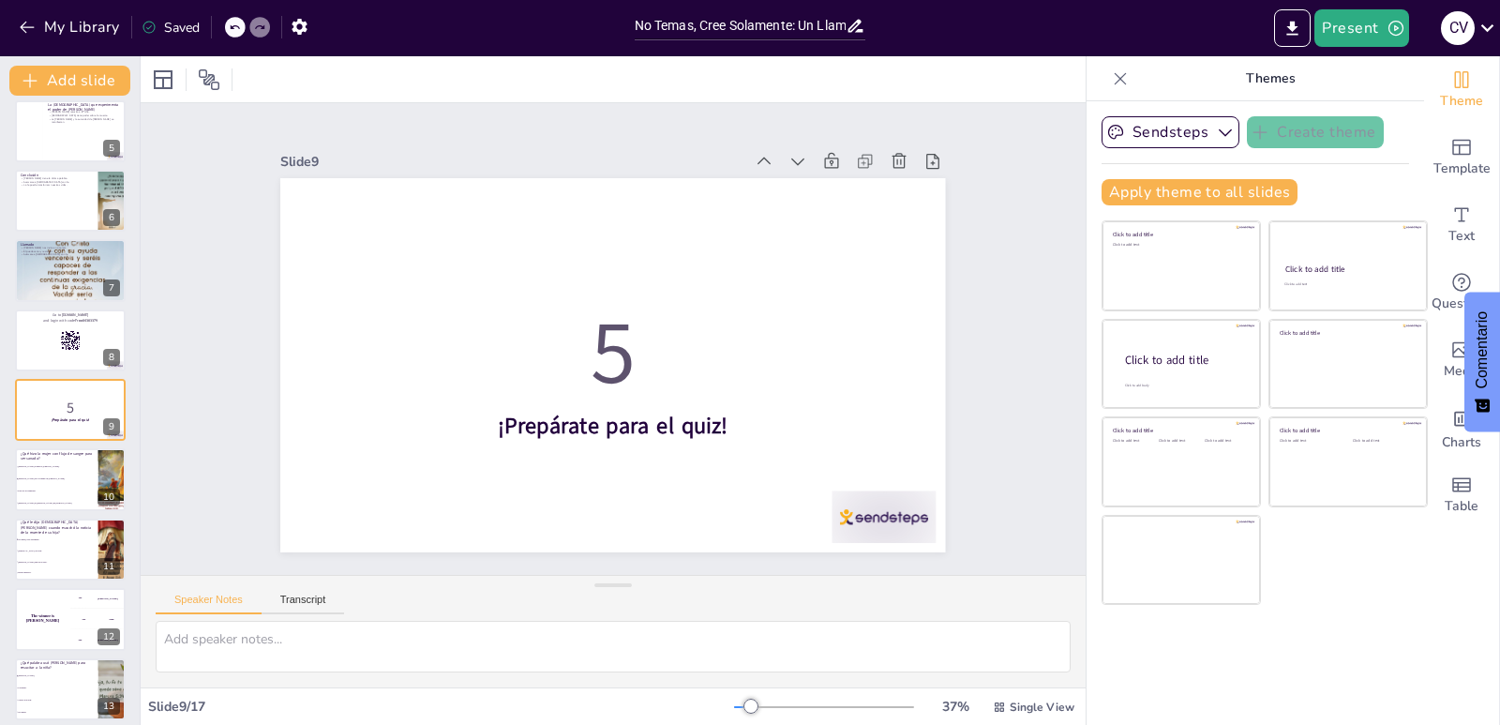
checkbox input "true"
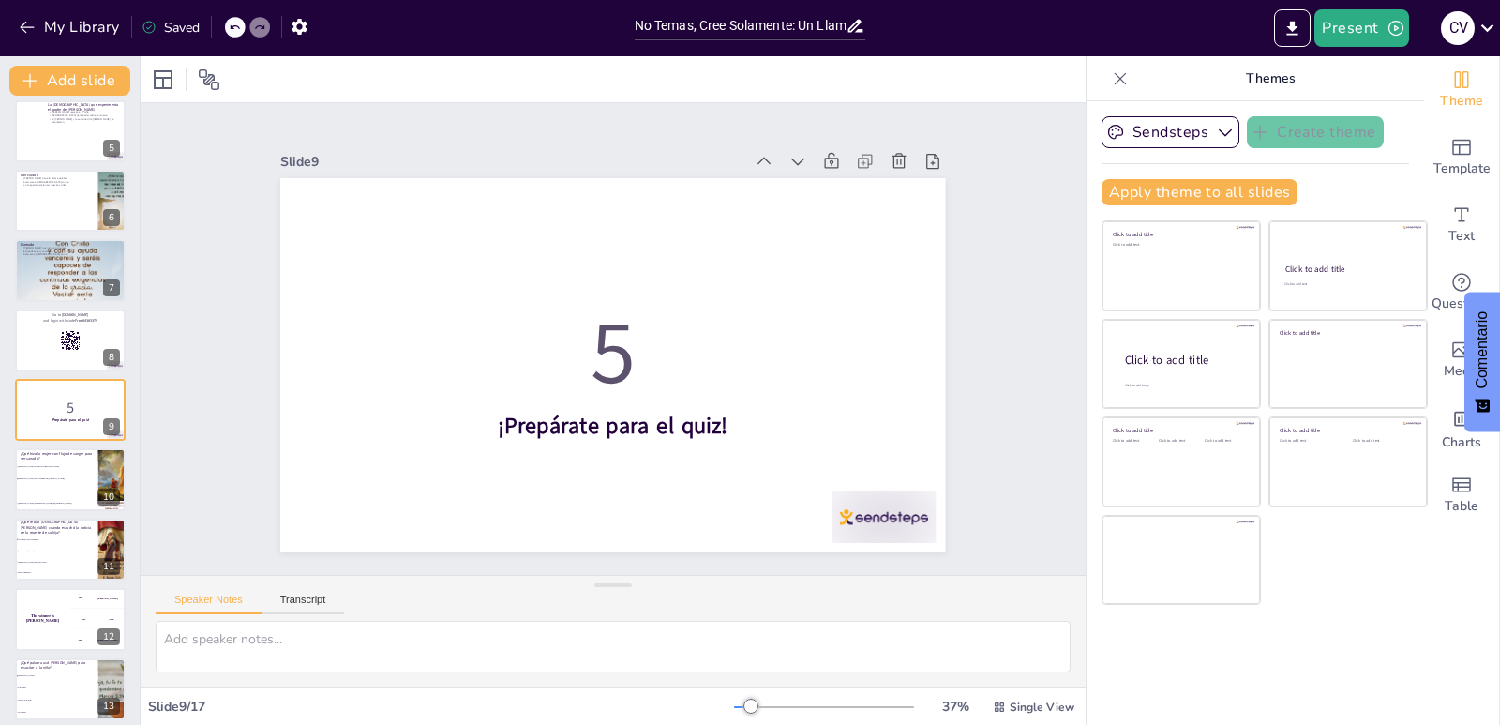
checkbox input "true"
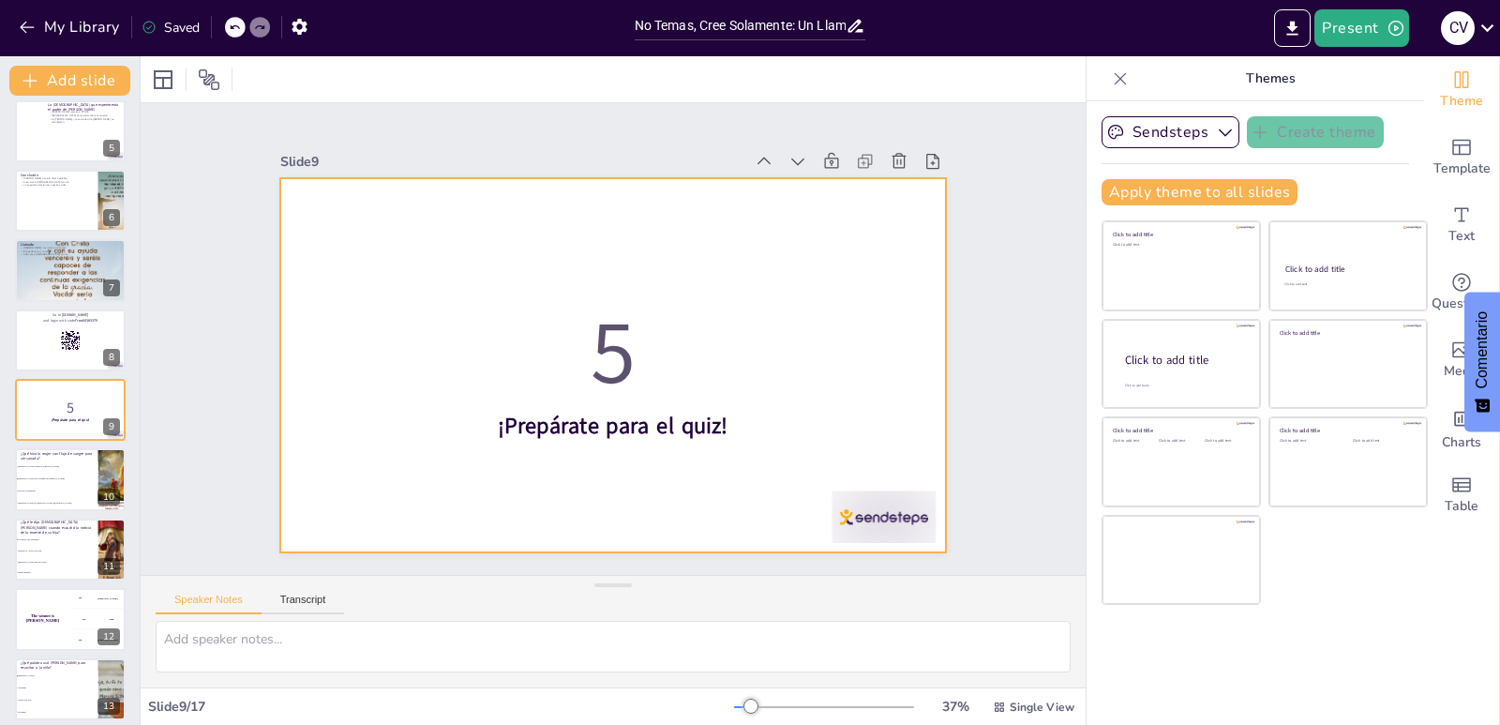
checkbox input "true"
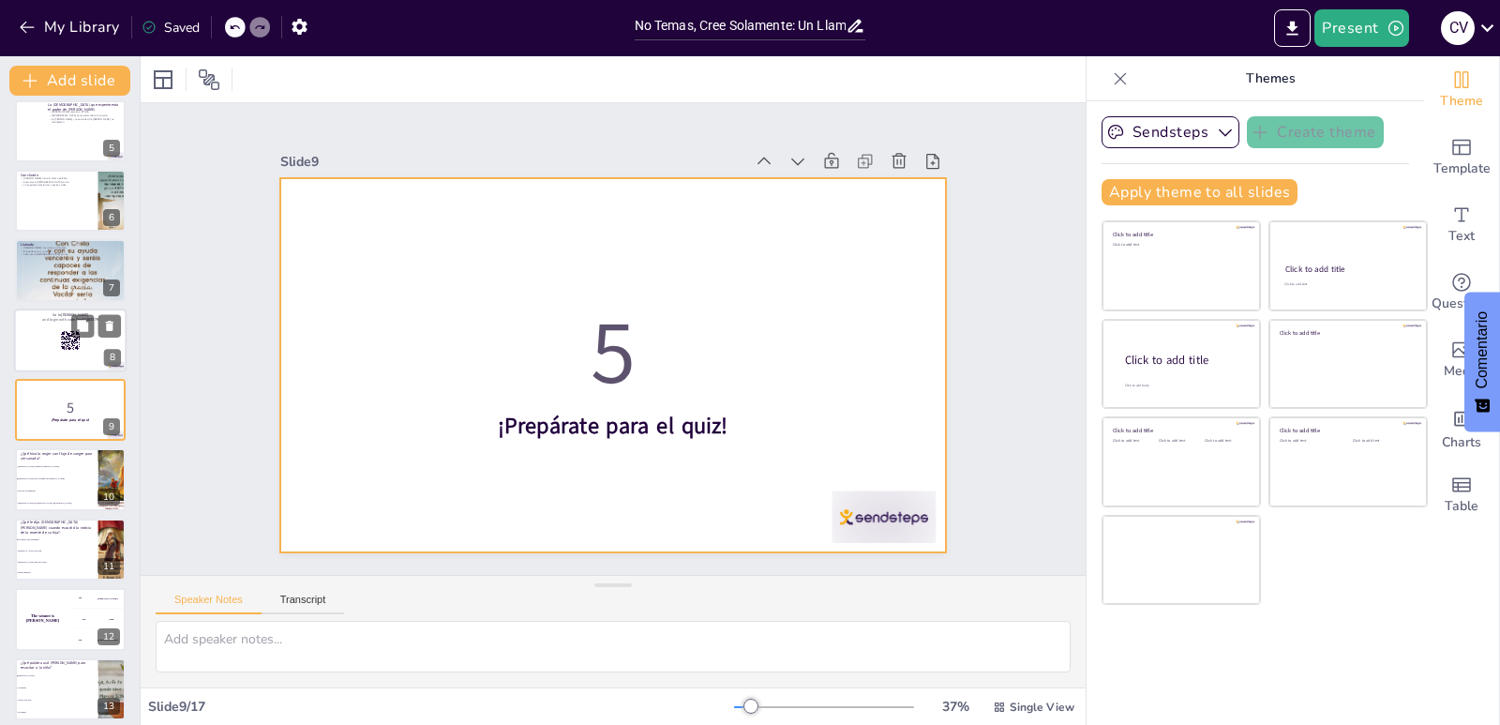
checkbox input "true"
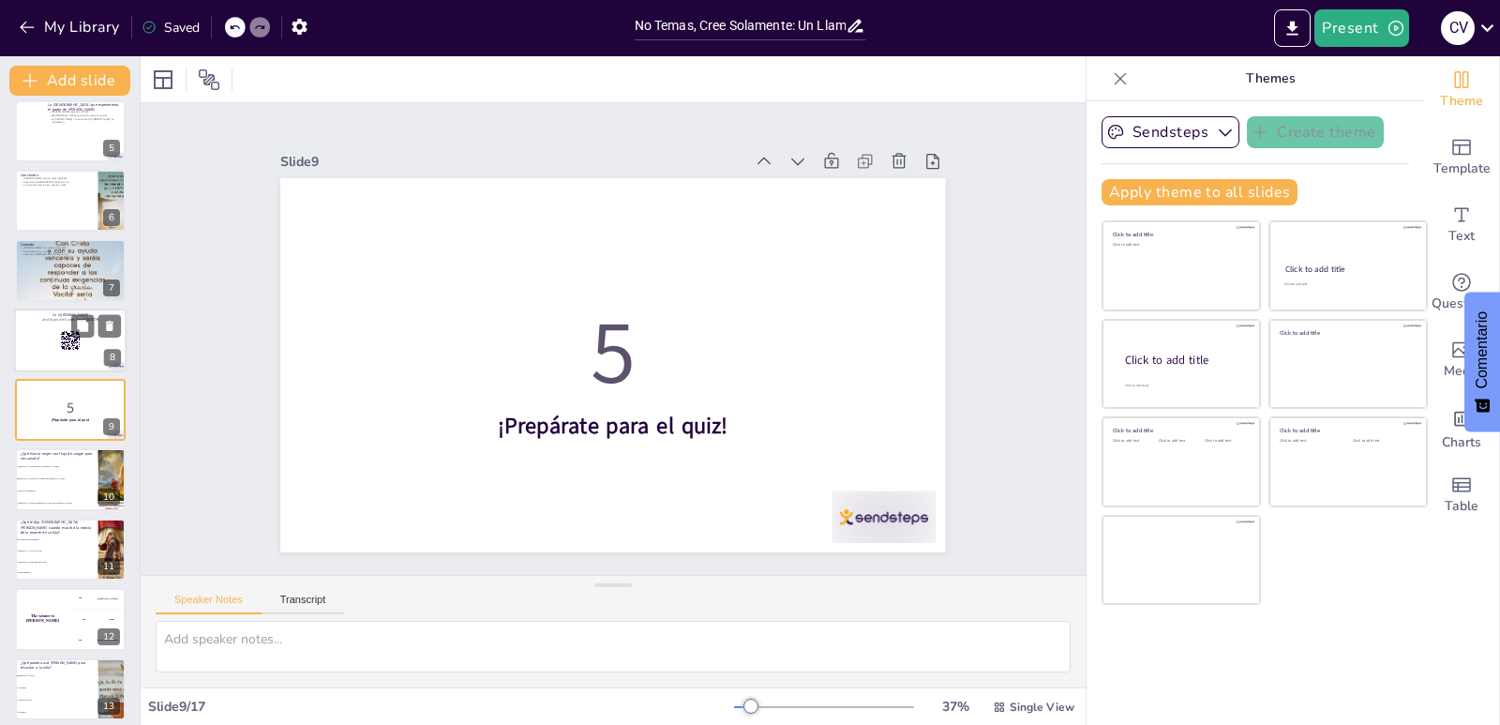
checkbox input "true"
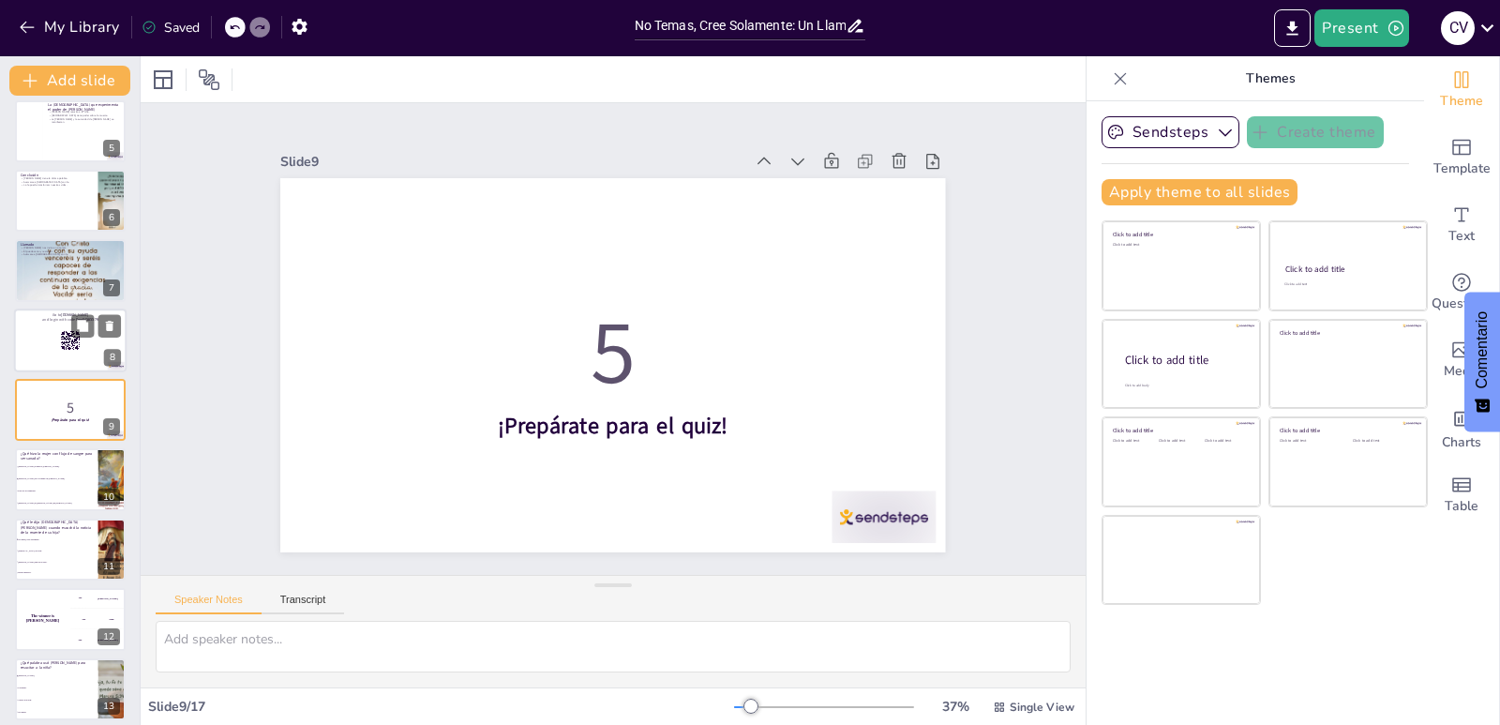
checkbox input "true"
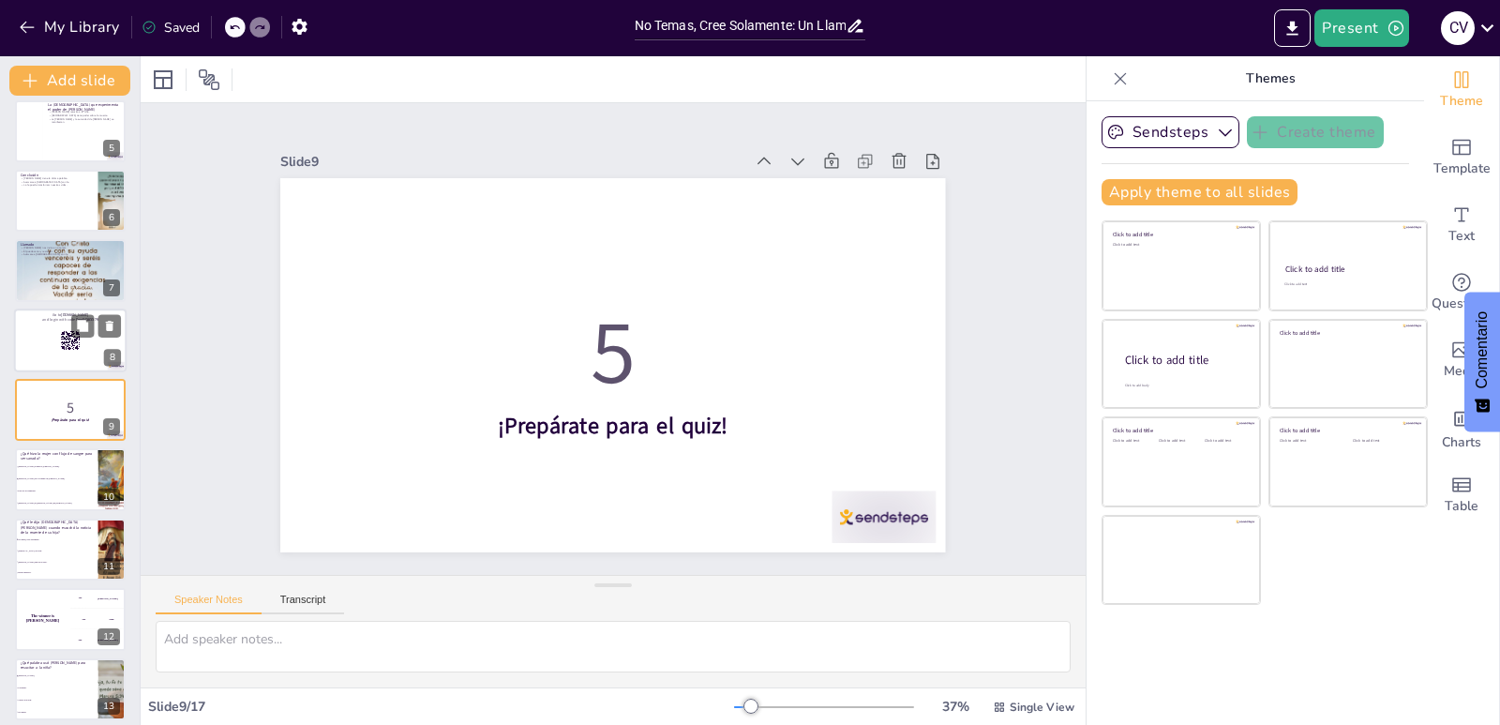
checkbox input "true"
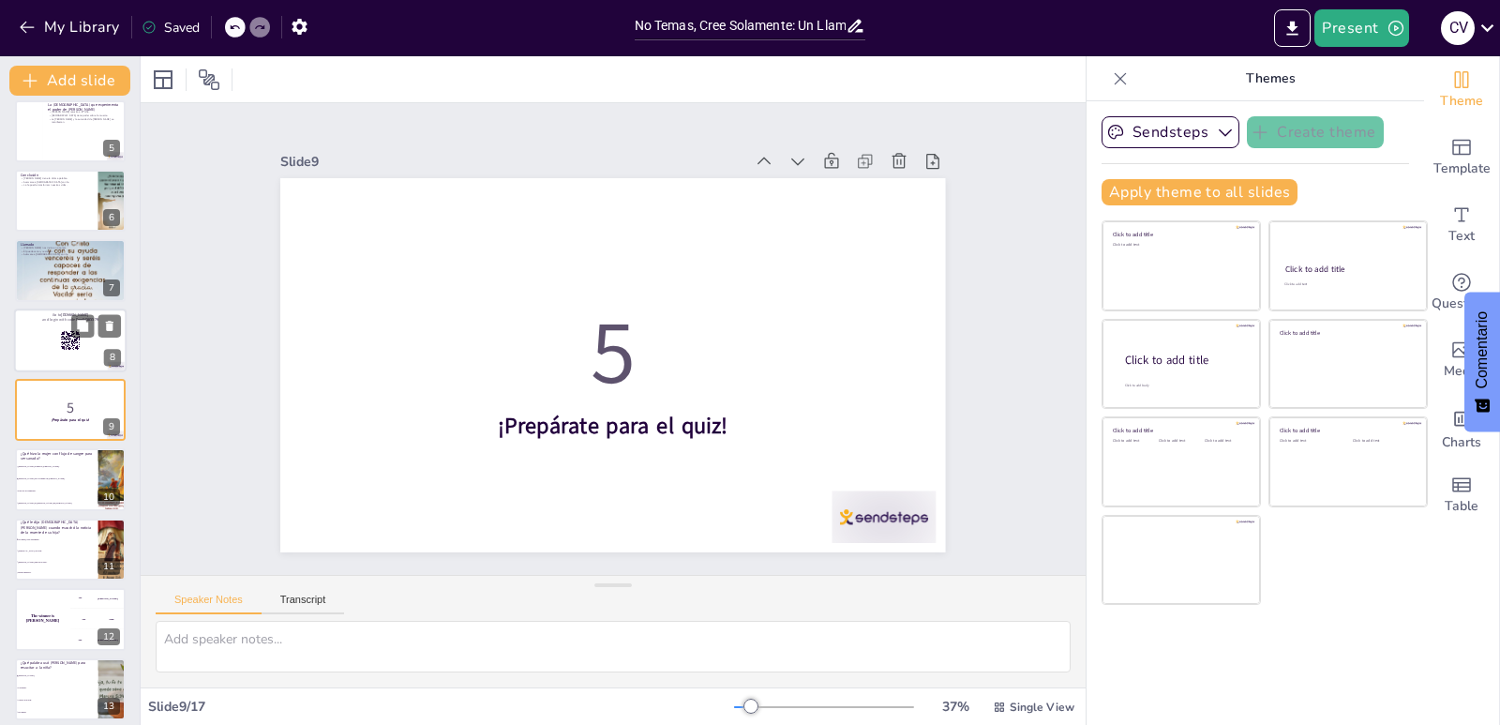
checkbox input "true"
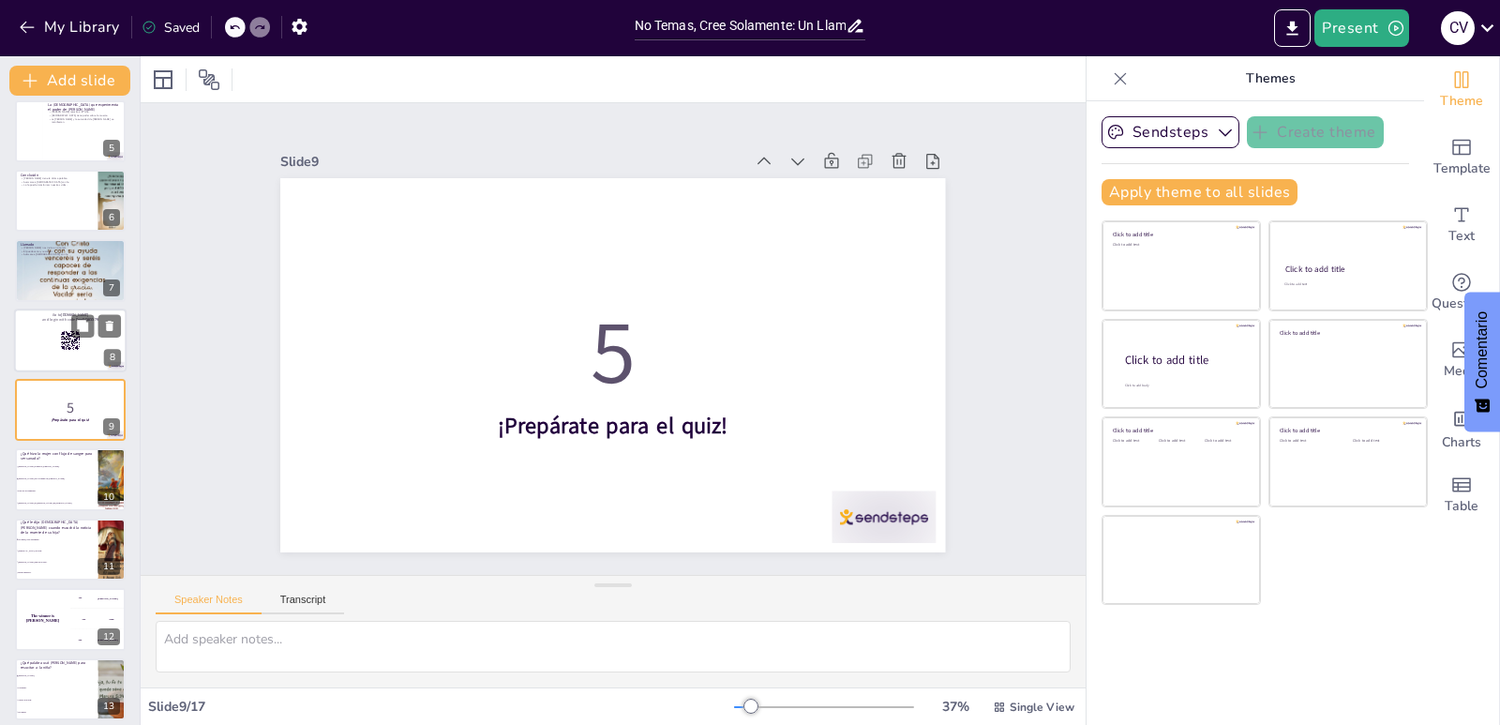
checkbox input "true"
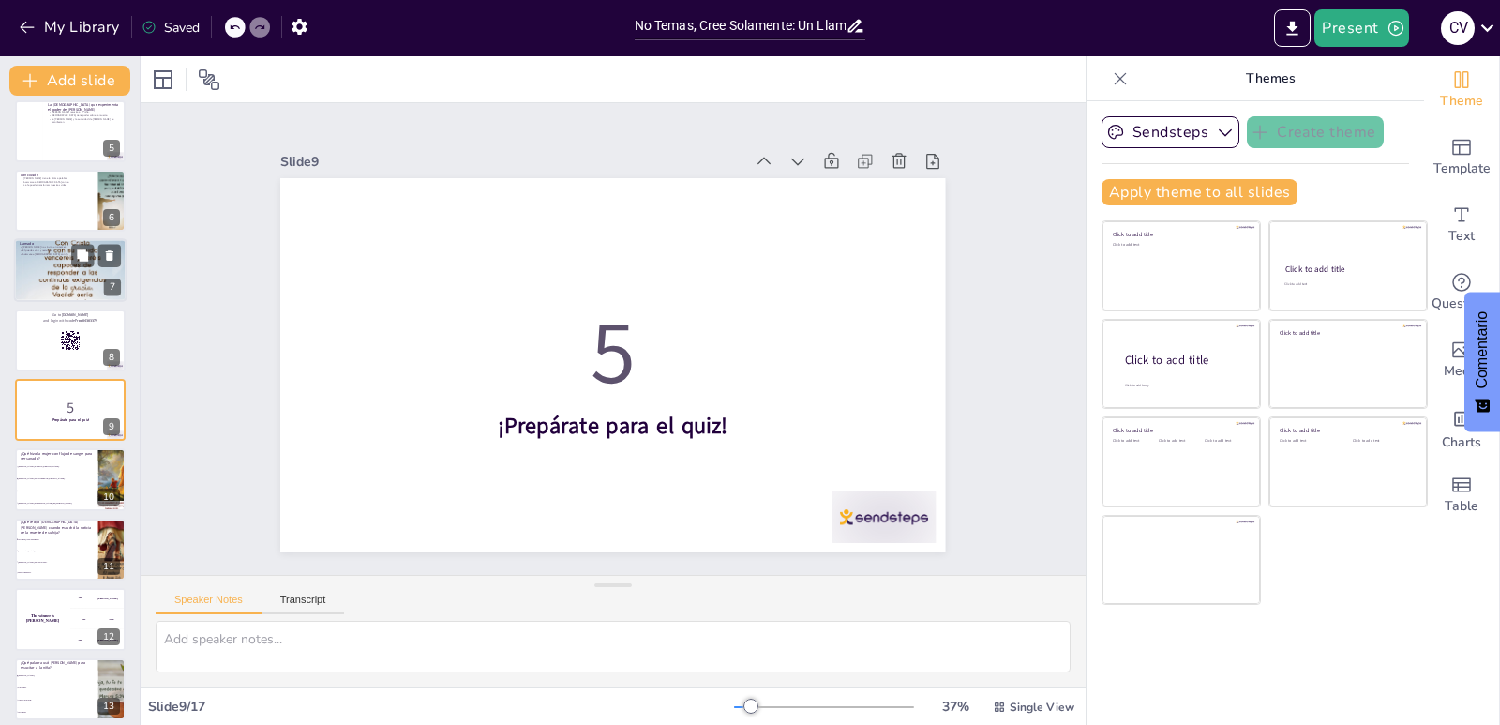
checkbox input "true"
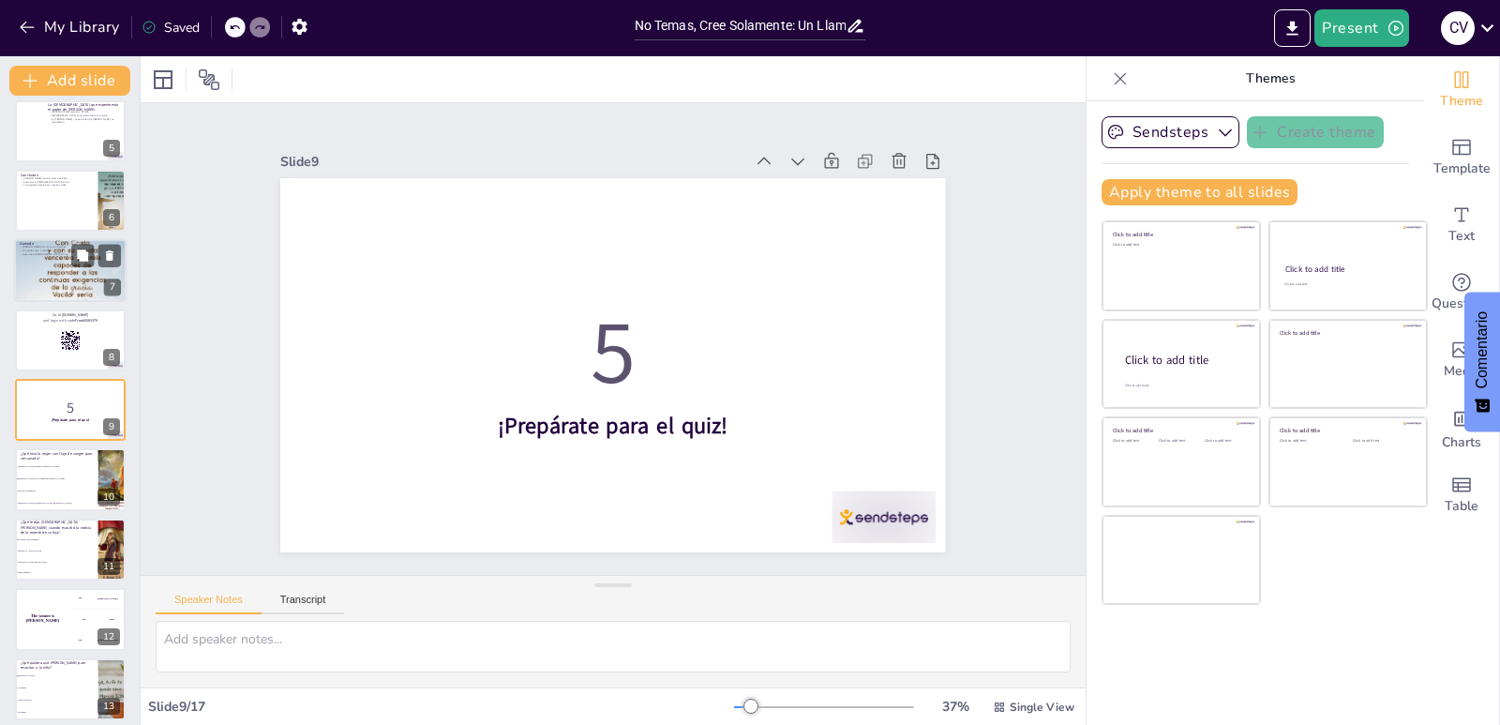
click at [52, 271] on div at bounding box center [70, 270] width 113 height 201
checkbox input "true"
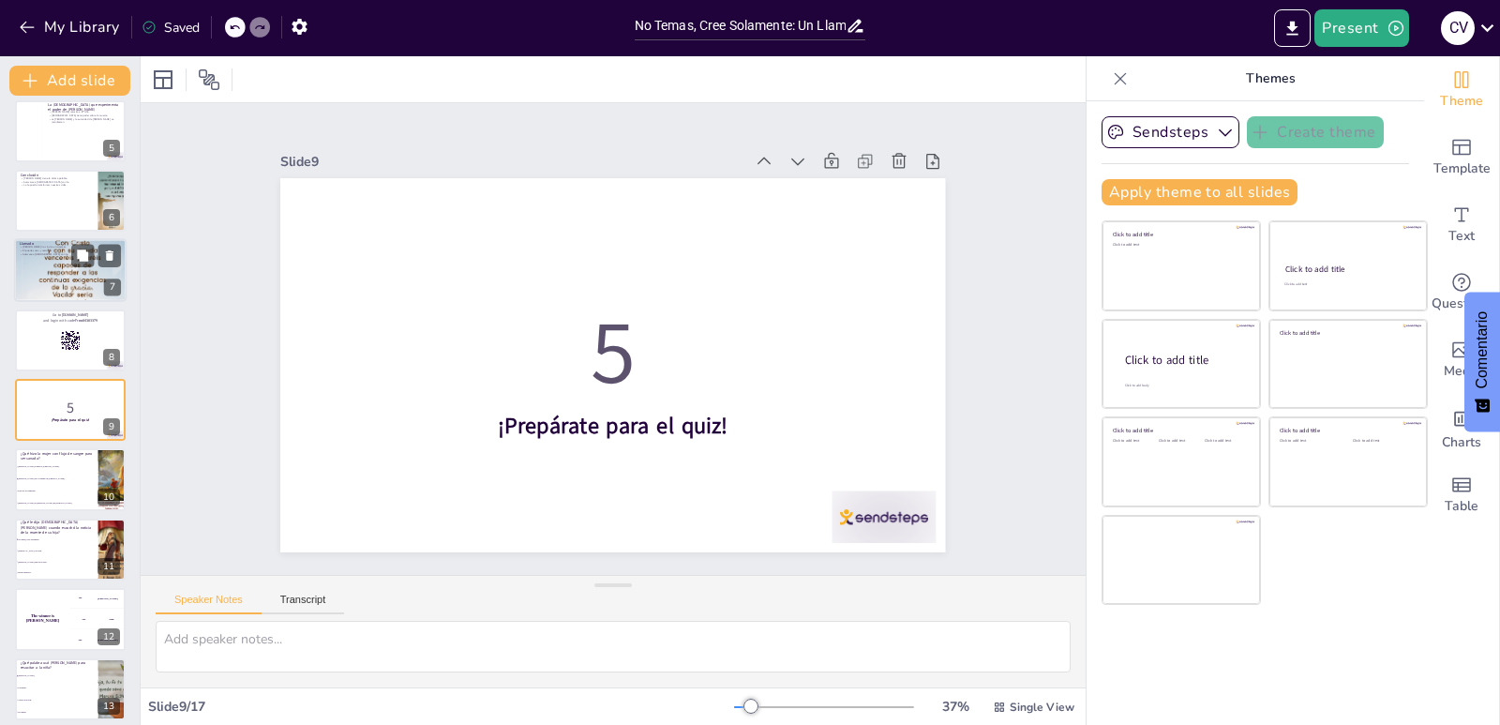
checkbox input "true"
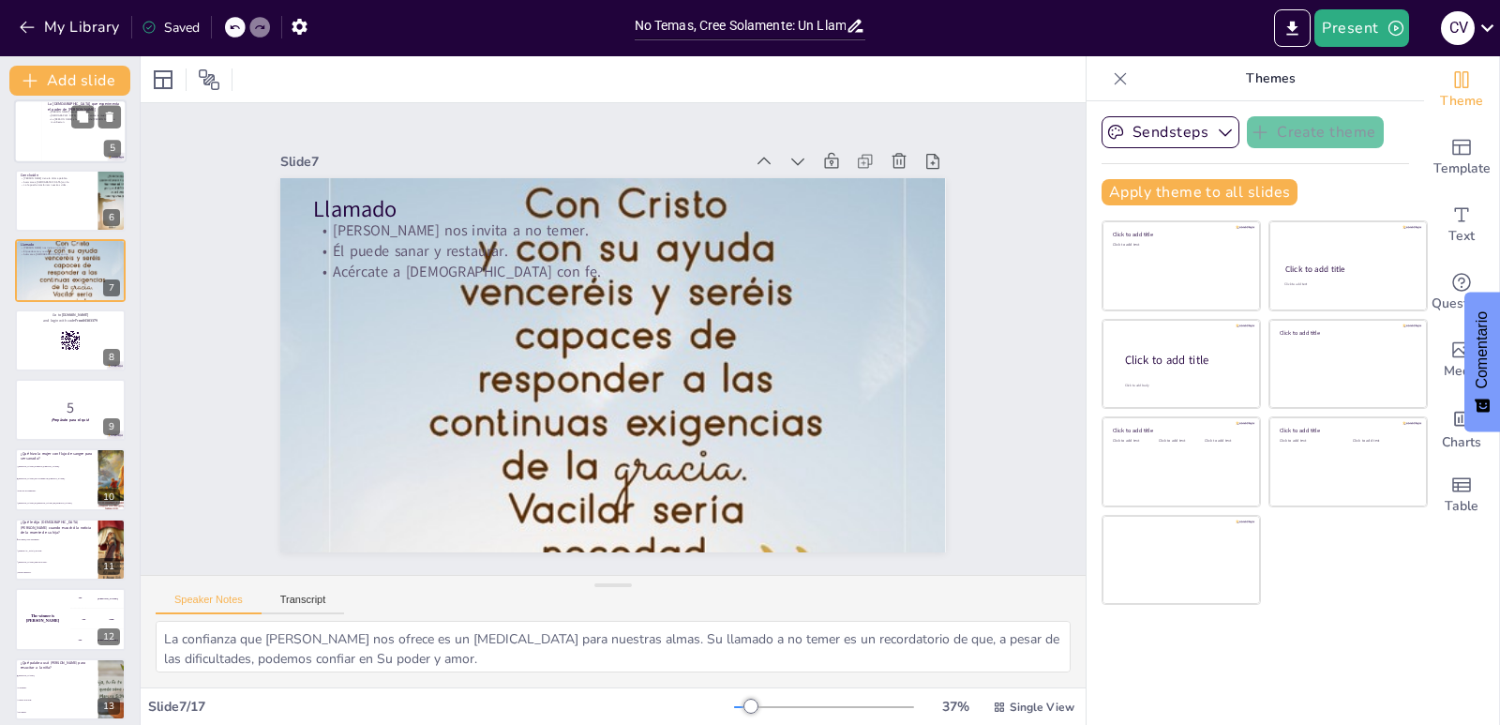
checkbox input "true"
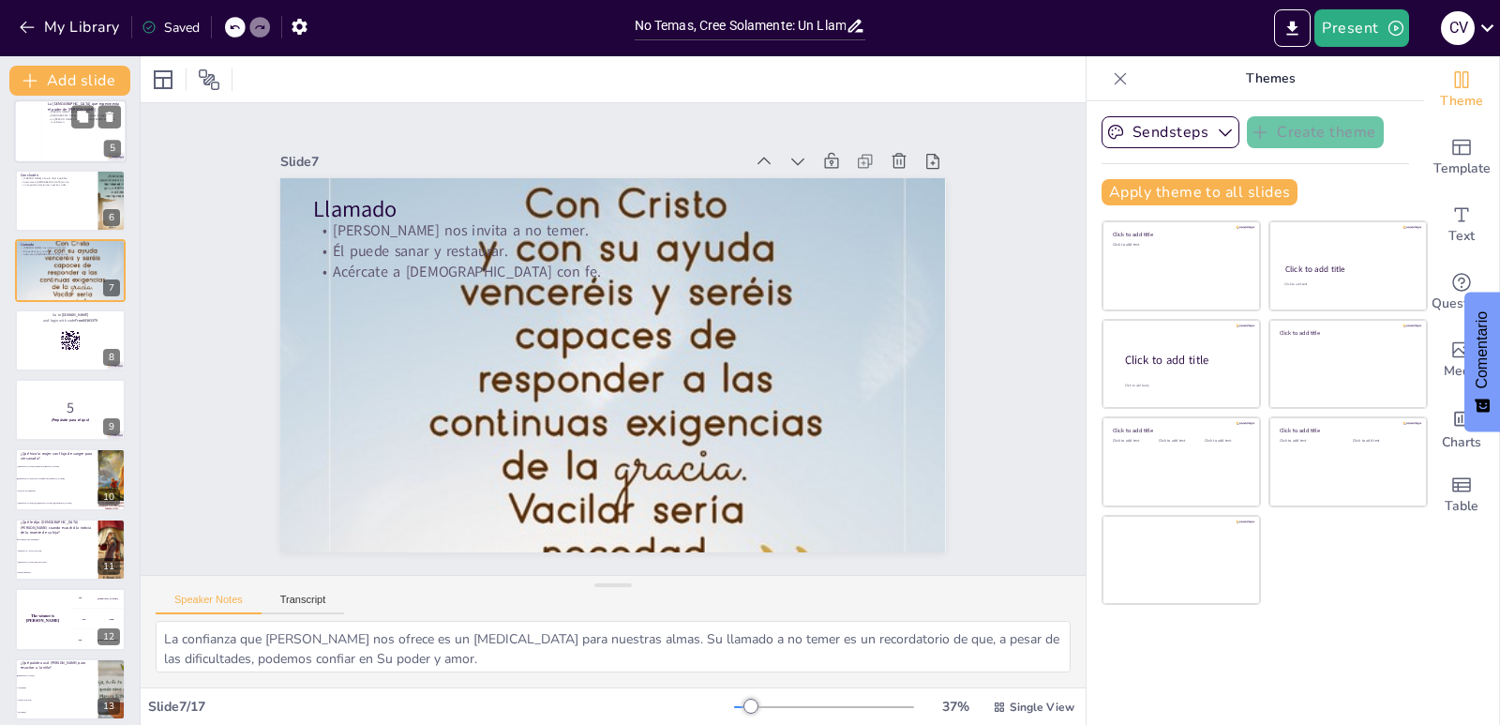
scroll to position [150, 0]
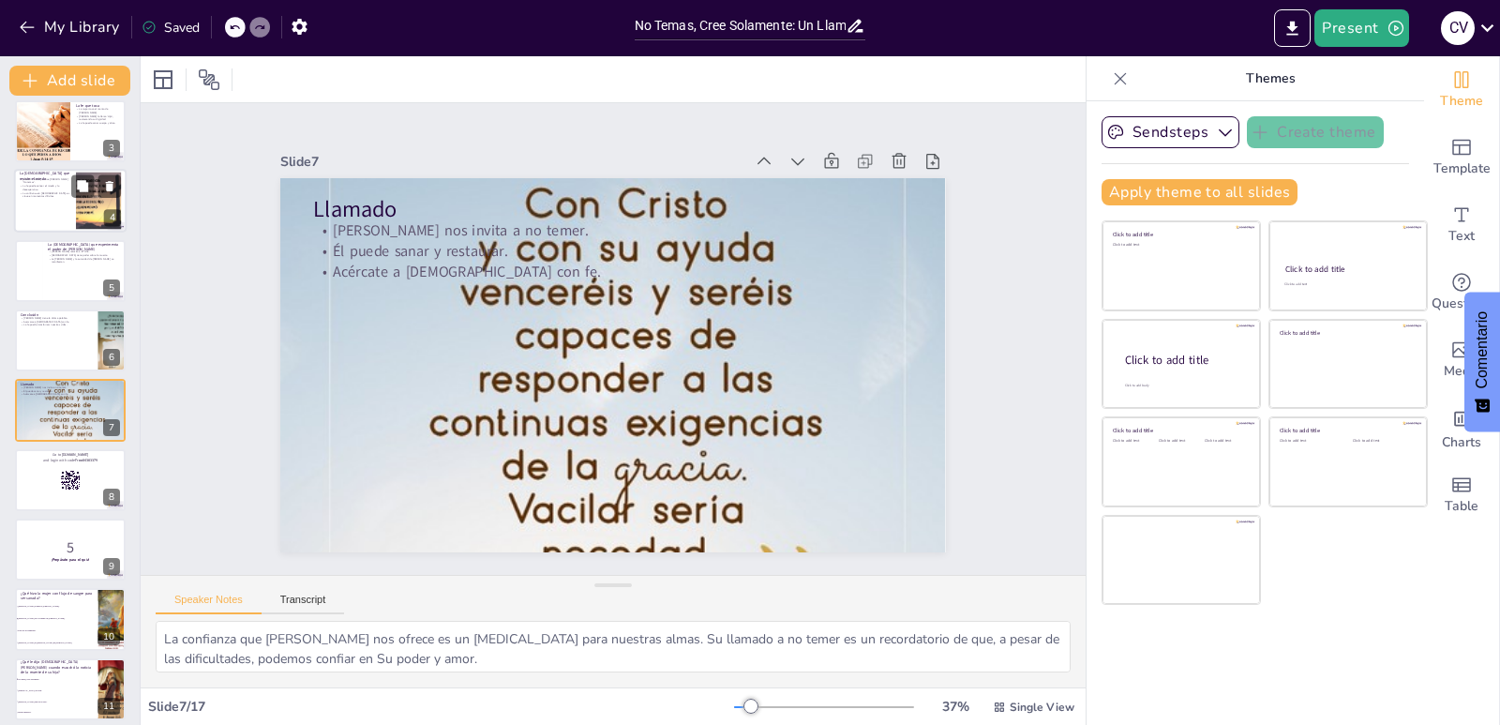
checkbox input "true"
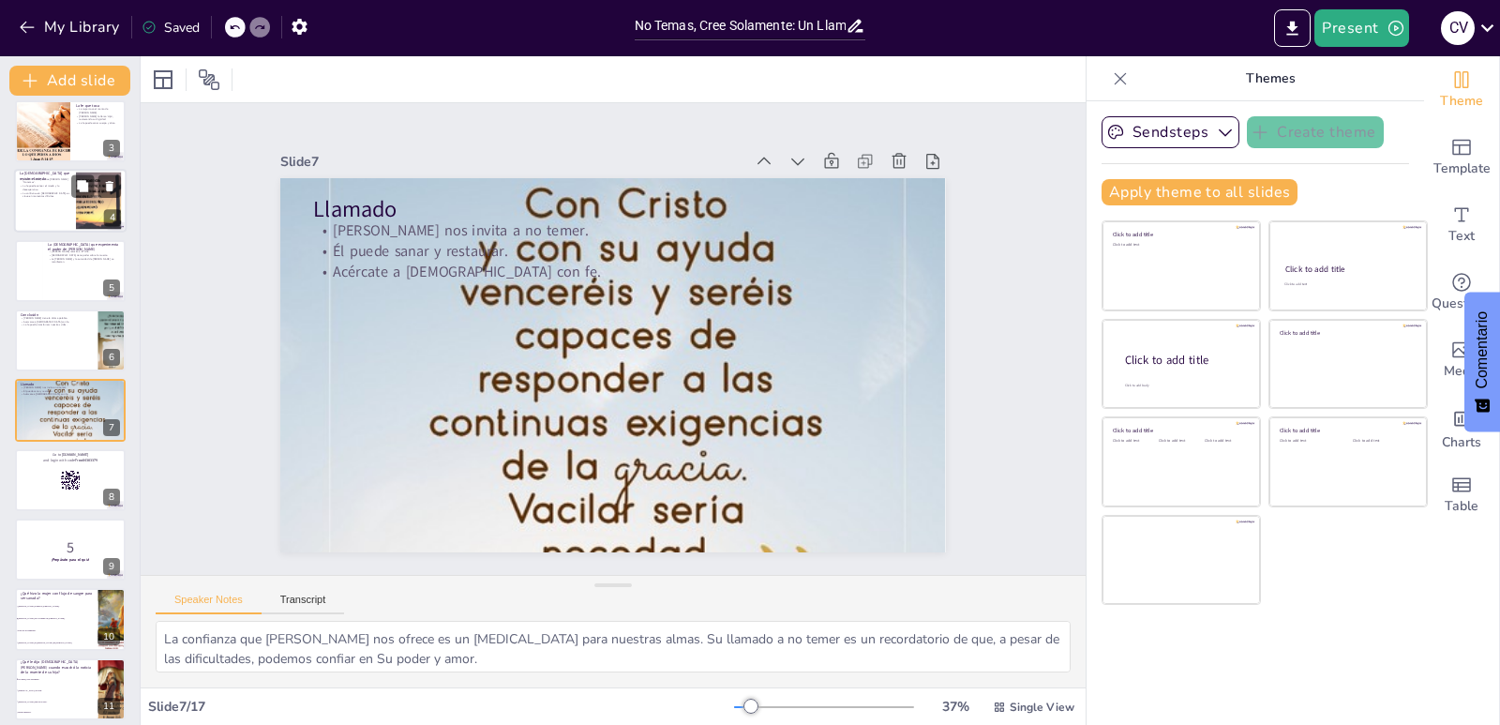
checkbox input "true"
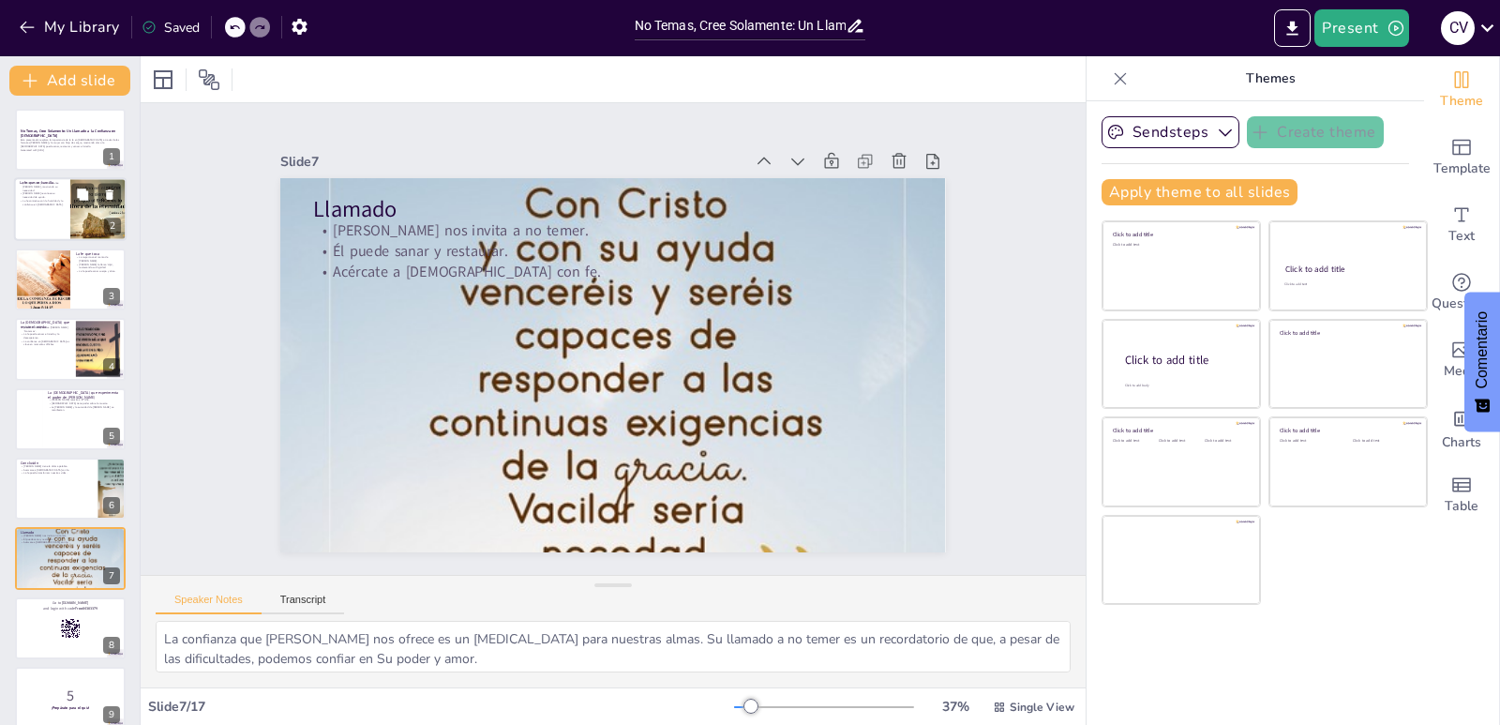
scroll to position [0, 0]
click at [38, 270] on div at bounding box center [42, 281] width 84 height 64
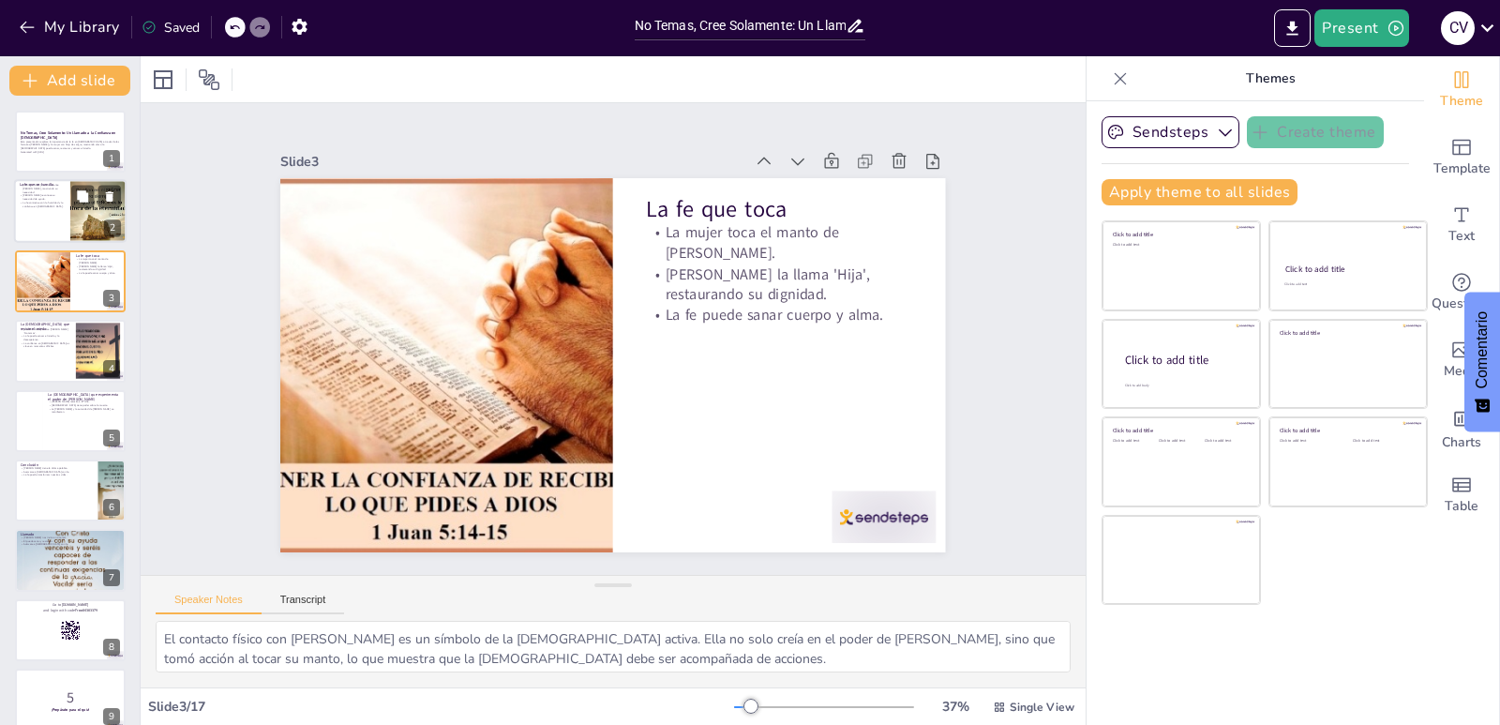
click at [44, 215] on div at bounding box center [70, 212] width 113 height 64
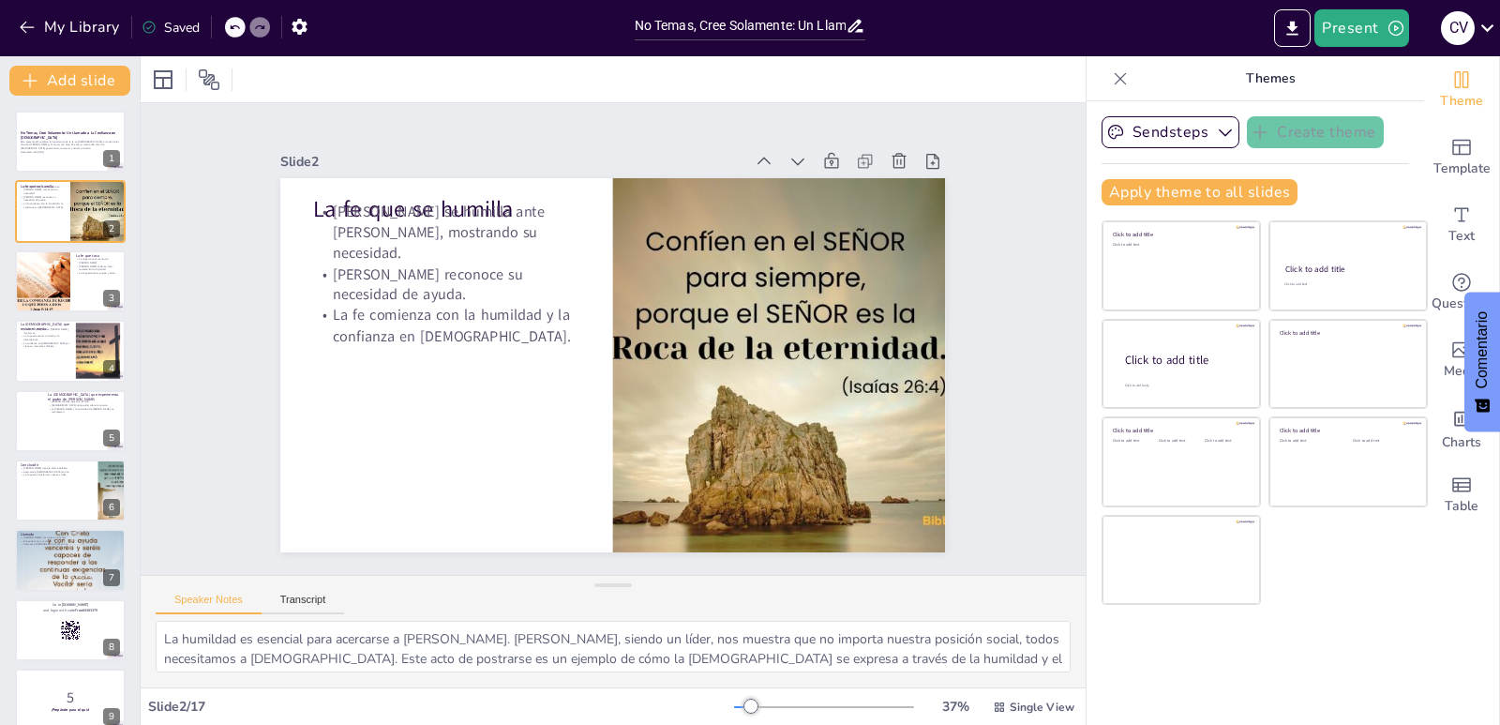
scroll to position [579, 0]
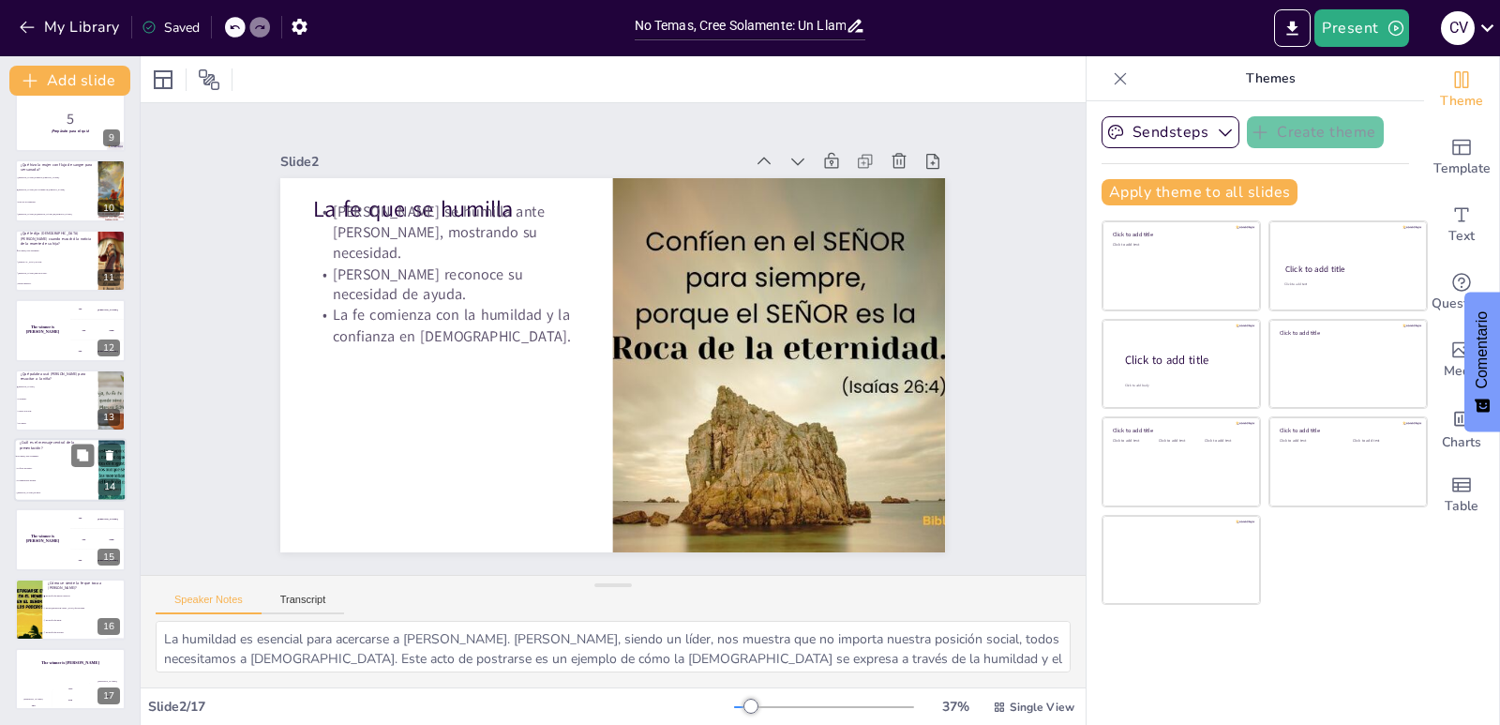
click at [49, 477] on li "La sanación es posible." at bounding box center [56, 481] width 84 height 12
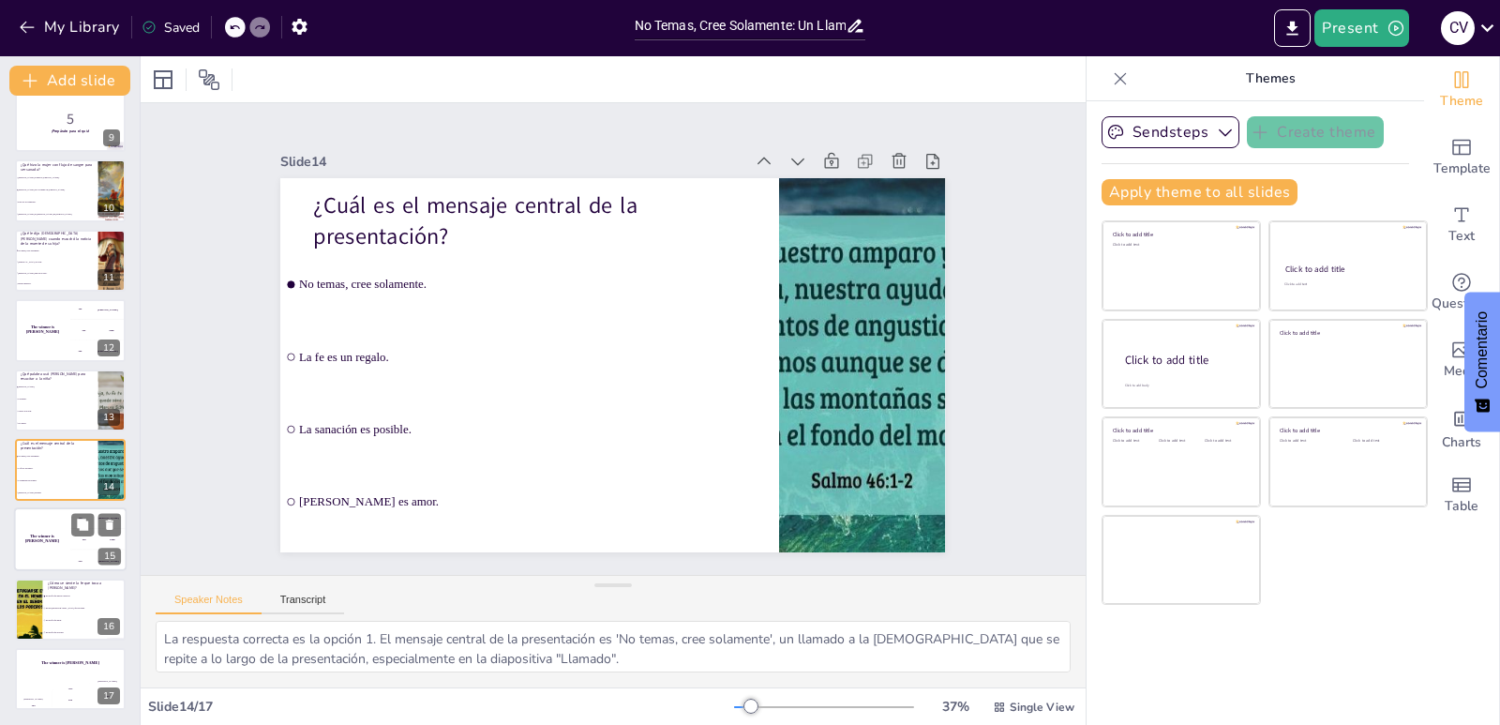
click at [37, 557] on div "The winner is [PERSON_NAME]" at bounding box center [42, 540] width 56 height 64
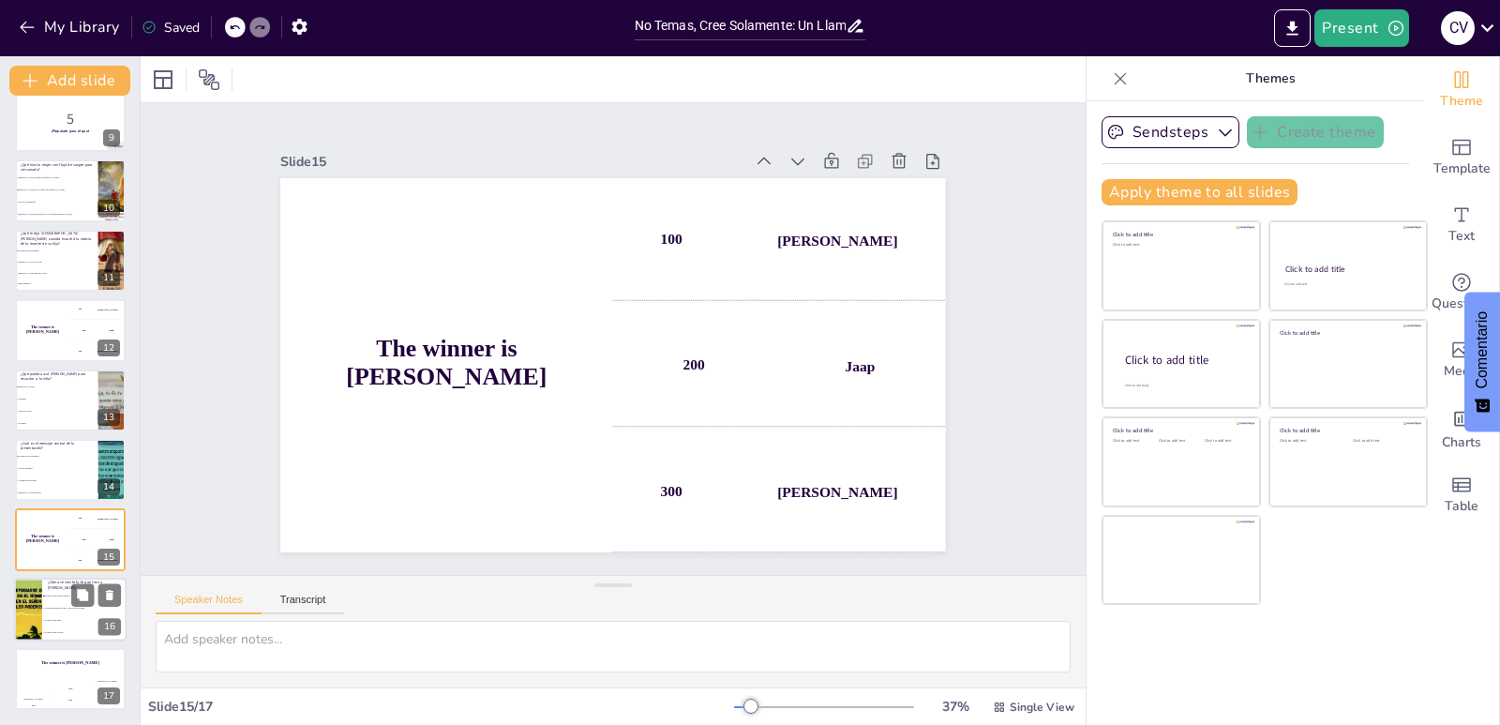
click at [51, 607] on span "Es una [DEMOGRAPHIC_DATA] que se rinde." at bounding box center [85, 608] width 81 height 3
